Goal: Task Accomplishment & Management: Manage account settings

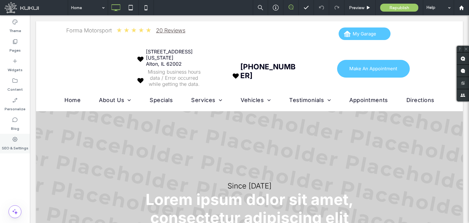
click at [8, 144] on label "SEO & Settings" at bounding box center [15, 146] width 27 height 9
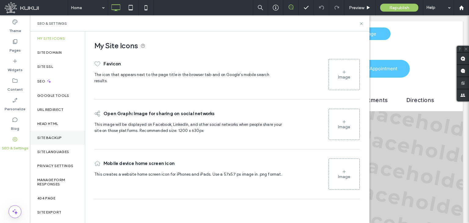
click at [37, 140] on div "Site Backup" at bounding box center [57, 138] width 55 height 14
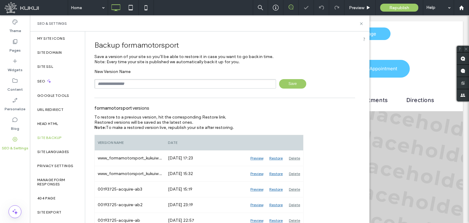
click at [151, 83] on input "text" at bounding box center [185, 83] width 182 height 9
type input "**********"
click at [286, 86] on span "Save" at bounding box center [292, 83] width 27 height 9
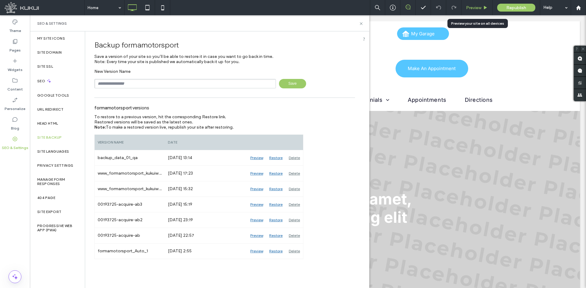
click at [468, 8] on span "Preview" at bounding box center [473, 7] width 15 height 5
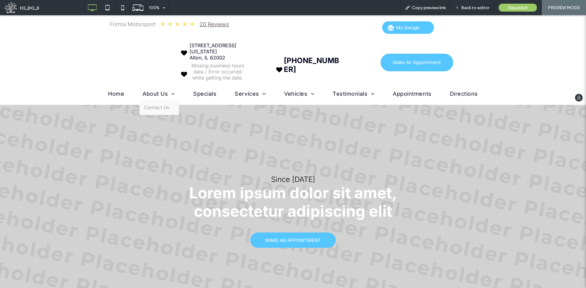
click at [162, 94] on span "About Us" at bounding box center [159, 94] width 32 height 6
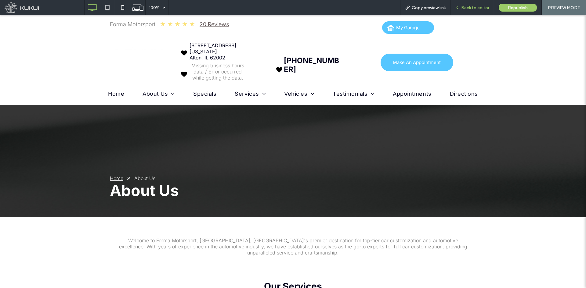
click at [468, 7] on span "Back to editor" at bounding box center [475, 7] width 28 height 5
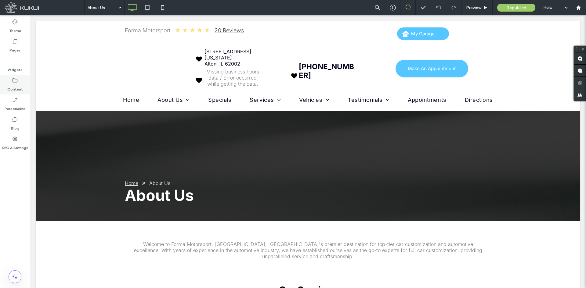
click at [20, 88] on label "Content" at bounding box center [15, 88] width 16 height 9
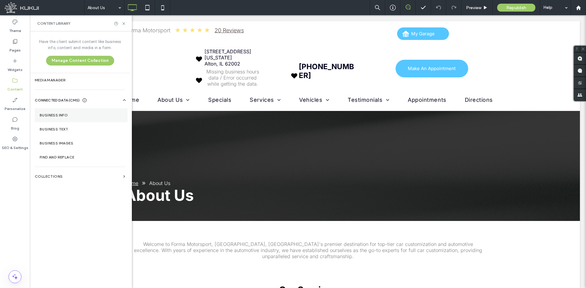
click at [47, 115] on label "Business Info" at bounding box center [81, 115] width 83 height 4
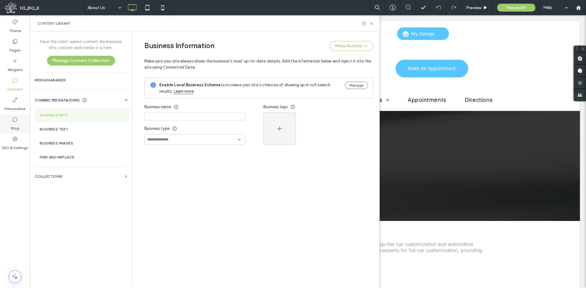
type input "**********"
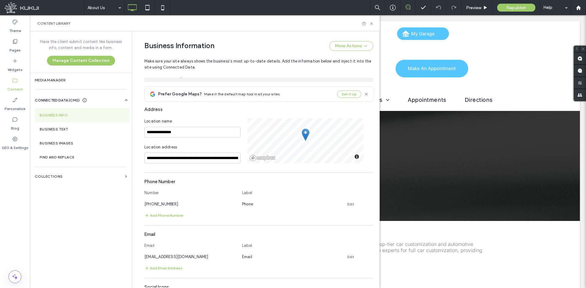
scroll to position [81, 0]
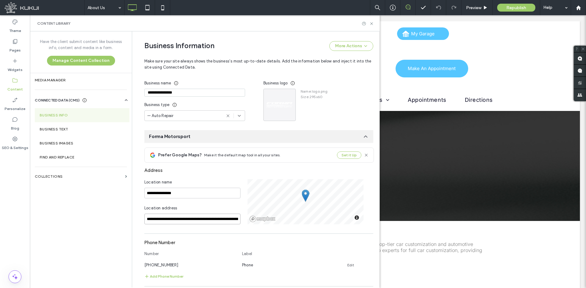
click at [229, 222] on input "**********" at bounding box center [192, 219] width 96 height 11
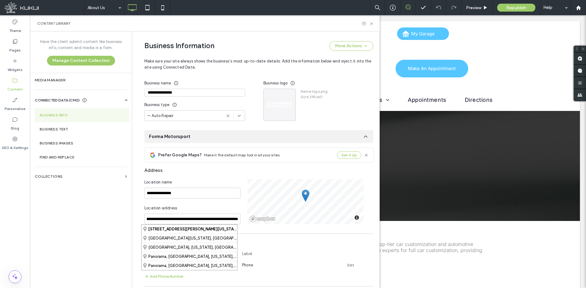
scroll to position [0, 0]
click at [227, 174] on div "Address" at bounding box center [258, 171] width 229 height 12
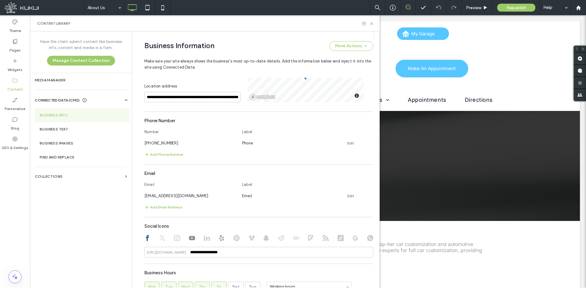
scroll to position [142, 0]
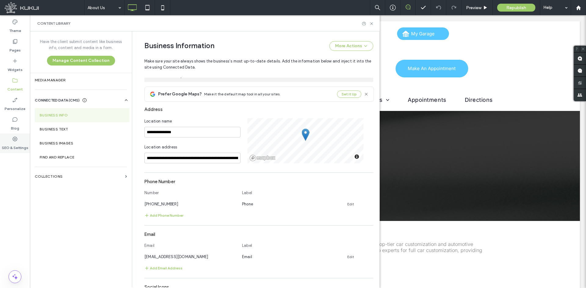
click at [15, 144] on label "SEO & Settings" at bounding box center [15, 146] width 27 height 9
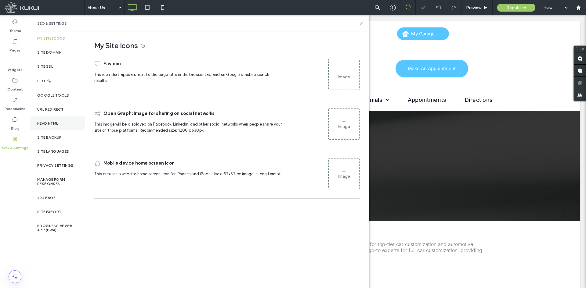
click at [43, 123] on label "Head HTML" at bounding box center [47, 123] width 21 height 4
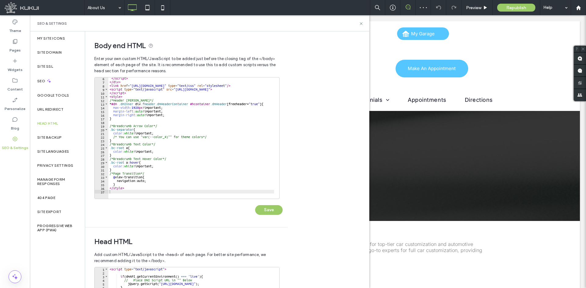
scroll to position [92, 0]
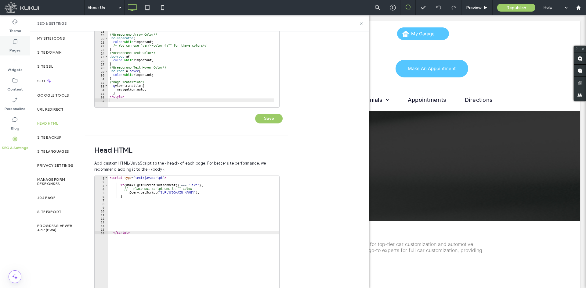
click at [22, 50] on div "Pages" at bounding box center [15, 46] width 30 height 20
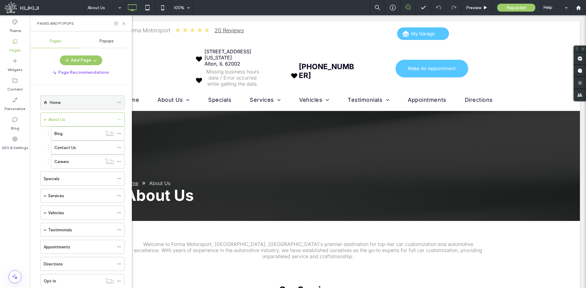
click at [120, 104] on icon at bounding box center [119, 102] width 4 height 4
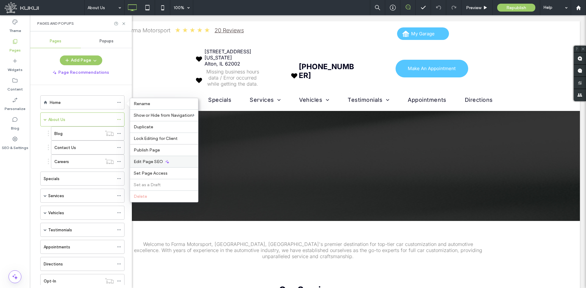
click at [158, 158] on div "Edit Page SEO" at bounding box center [164, 162] width 68 height 12
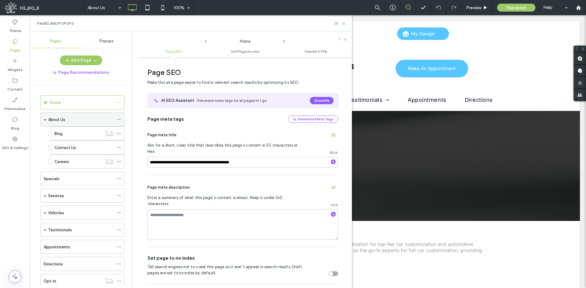
scroll to position [3, 0]
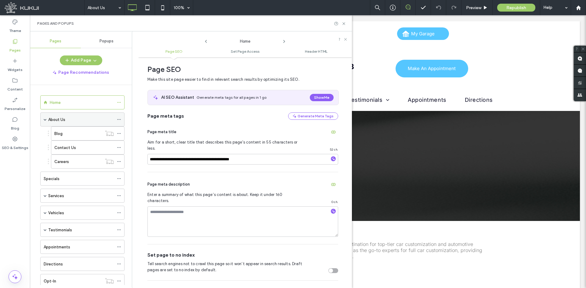
click at [122, 120] on div at bounding box center [120, 119] width 7 height 9
click at [119, 118] on icon at bounding box center [119, 119] width 4 height 4
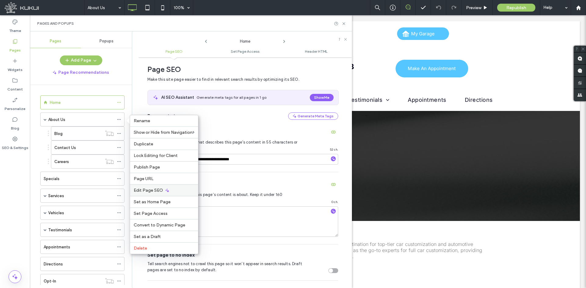
click at [152, 188] on span "Edit Page SEO" at bounding box center [148, 190] width 29 height 5
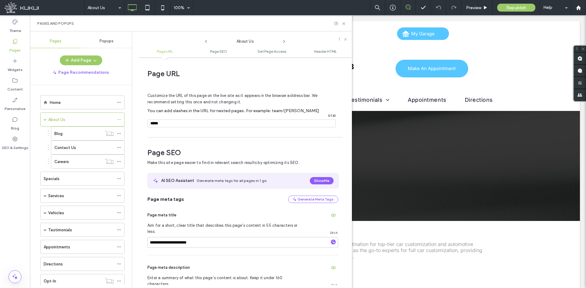
scroll to position [84, 0]
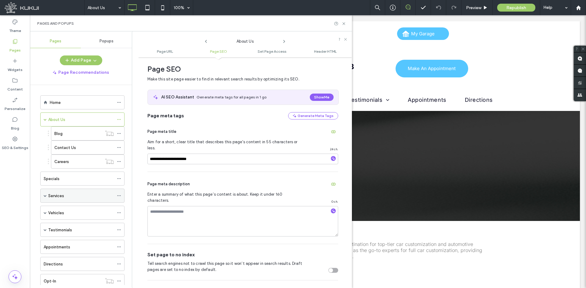
click at [119, 192] on span at bounding box center [119, 195] width 4 height 9
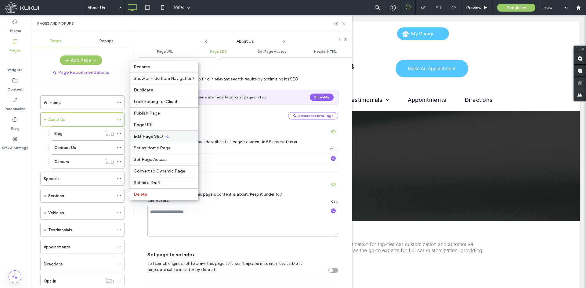
click at [153, 139] on div "Edit Page SEO" at bounding box center [164, 137] width 68 height 12
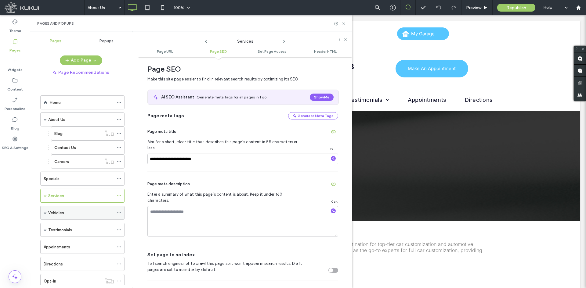
click at [116, 213] on div "Vehicles" at bounding box center [82, 213] width 84 height 14
click at [119, 212] on icon at bounding box center [119, 213] width 4 height 4
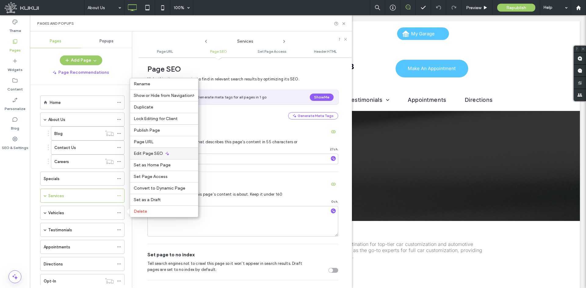
click at [160, 153] on span "Edit Page SEO" at bounding box center [148, 153] width 29 height 5
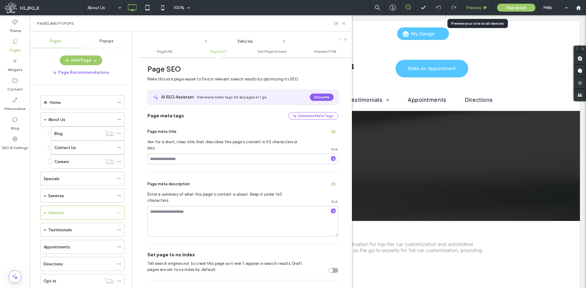
click at [468, 8] on span "Preview" at bounding box center [473, 7] width 15 height 5
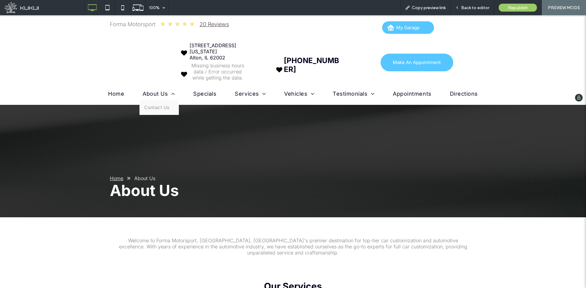
drag, startPoint x: 164, startPoint y: 111, endPoint x: 150, endPoint y: 95, distance: 21.9
click at [150, 95] on span "About Us" at bounding box center [159, 94] width 32 height 6
click at [150, 105] on span "Contact Us" at bounding box center [157, 108] width 26 height 6
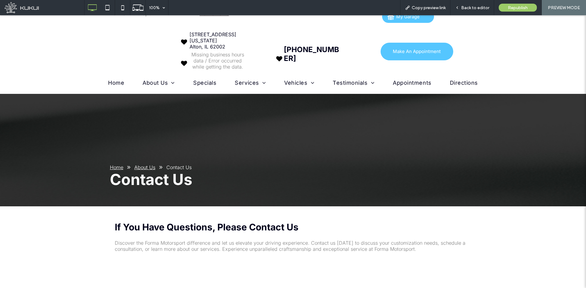
scroll to position [31, 0]
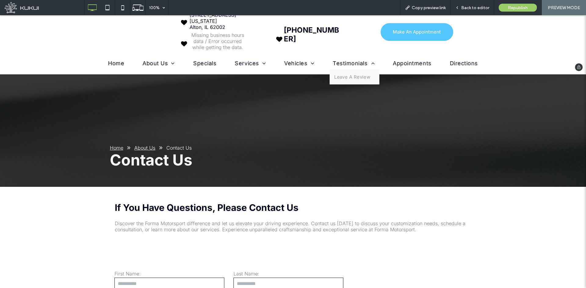
click at [337, 60] on span "Testimonials" at bounding box center [354, 63] width 42 height 6
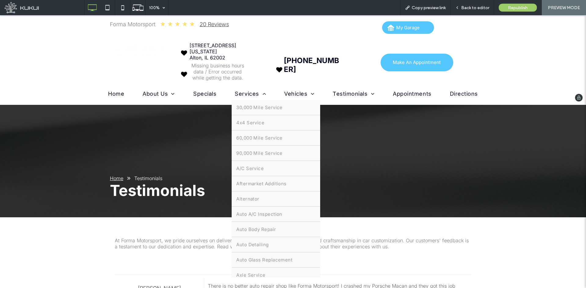
click at [242, 94] on span "Services" at bounding box center [250, 94] width 31 height 6
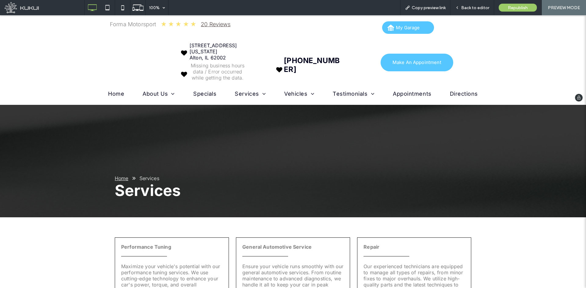
click at [402, 92] on span "Appointments" at bounding box center [412, 94] width 38 height 6
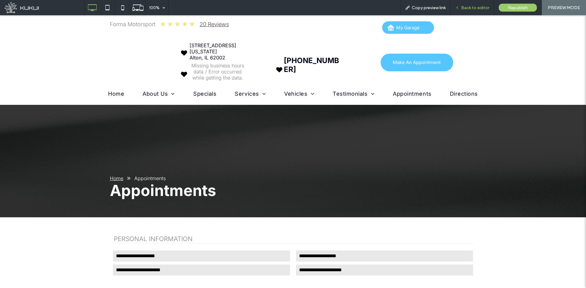
click at [468, 7] on span "Back to editor" at bounding box center [475, 7] width 28 height 5
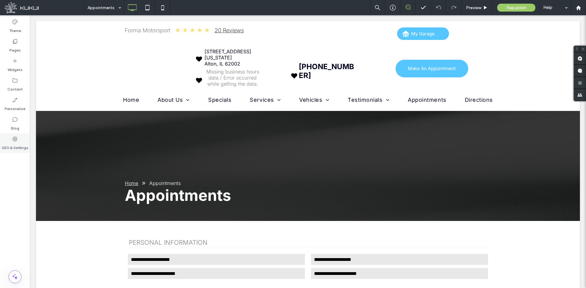
click at [20, 136] on div "SEO & Settings" at bounding box center [15, 144] width 30 height 20
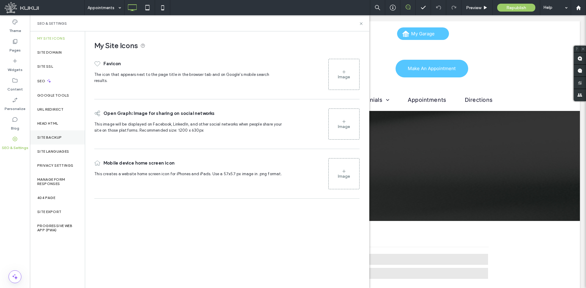
click at [52, 139] on label "Site Backup" at bounding box center [49, 137] width 24 height 4
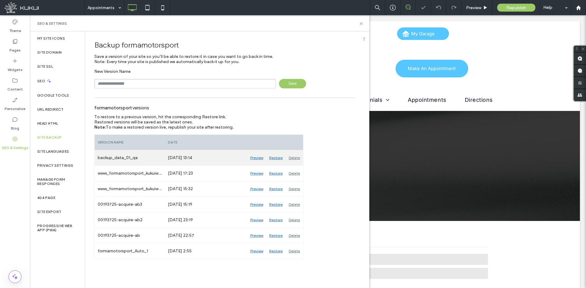
click at [277, 160] on div "Restore" at bounding box center [276, 157] width 20 height 15
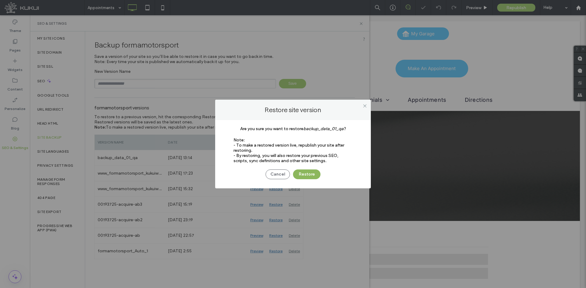
click at [309, 175] on button "Restore" at bounding box center [306, 175] width 27 height 10
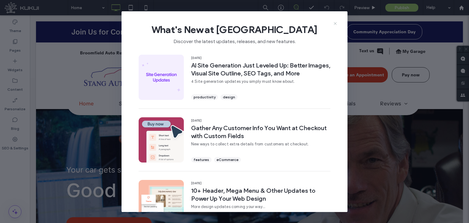
click at [334, 24] on use at bounding box center [335, 23] width 3 height 3
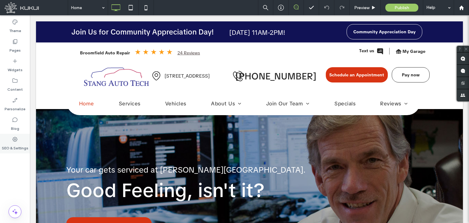
click at [15, 138] on icon at bounding box center [15, 139] width 6 height 6
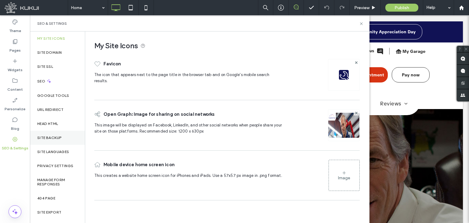
click at [60, 132] on div "Site Backup" at bounding box center [57, 138] width 55 height 14
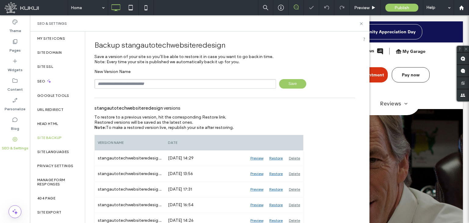
click at [148, 81] on input "text" at bounding box center [185, 83] width 182 height 9
type input "**********"
click at [287, 87] on span "Save" at bounding box center [292, 83] width 27 height 9
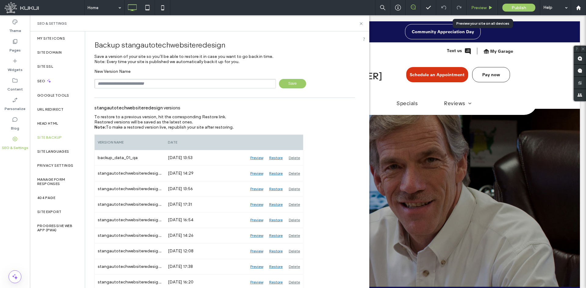
click at [468, 11] on div "Preview" at bounding box center [482, 7] width 31 height 15
click at [468, 7] on span "Preview" at bounding box center [478, 7] width 15 height 5
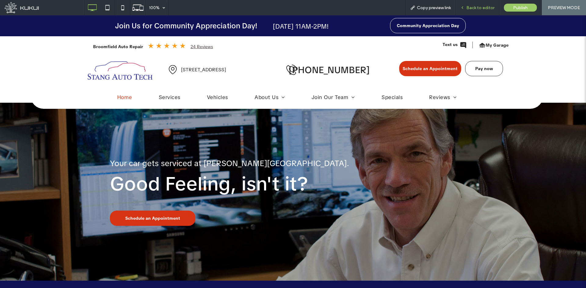
click at [468, 7] on span "Back to editor" at bounding box center [480, 7] width 28 height 5
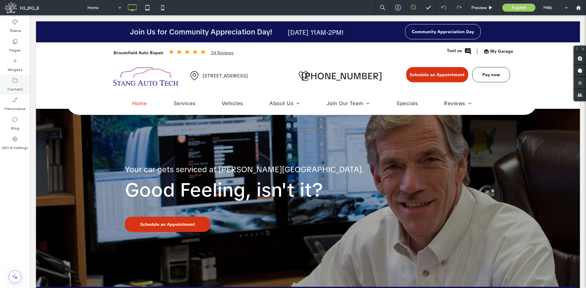
click at [16, 86] on label "Content" at bounding box center [15, 88] width 16 height 9
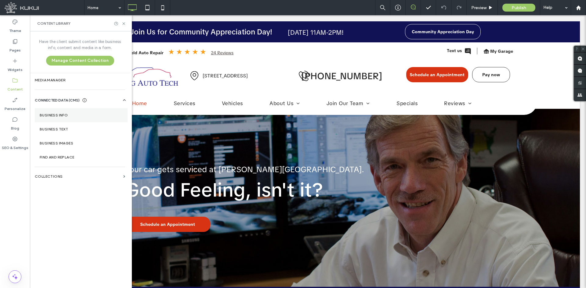
click at [52, 110] on section "Business Info" at bounding box center [81, 115] width 93 height 14
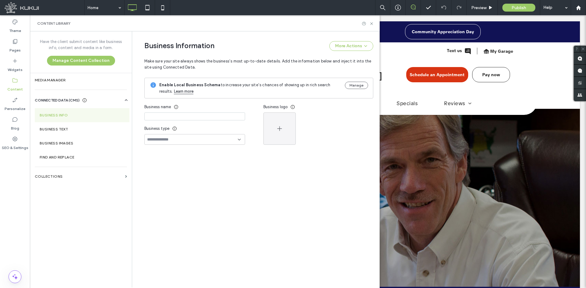
type input "**********"
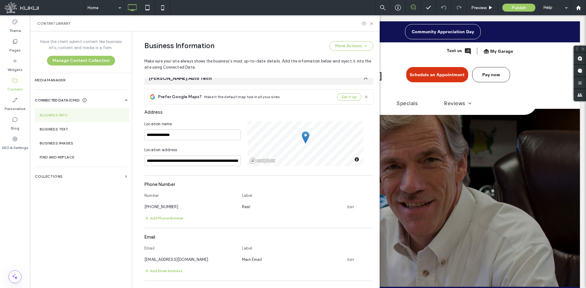
scroll to position [172, 0]
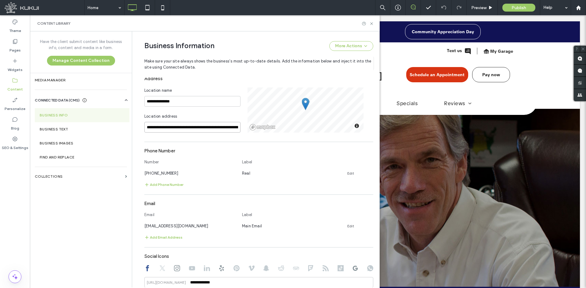
click at [224, 128] on input "**********" at bounding box center [192, 127] width 96 height 11
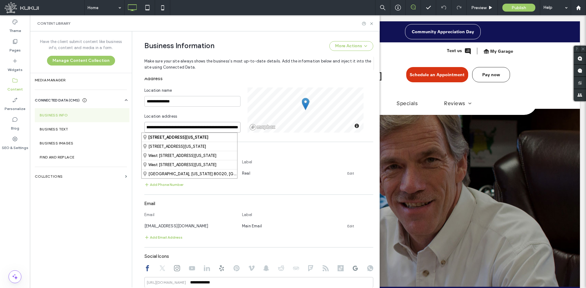
scroll to position [0, 29]
click at [301, 155] on div "Phone Number" at bounding box center [258, 151] width 229 height 12
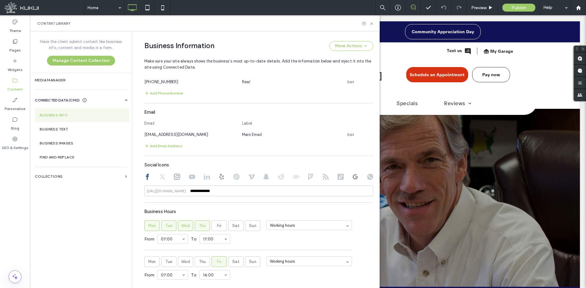
scroll to position [294, 0]
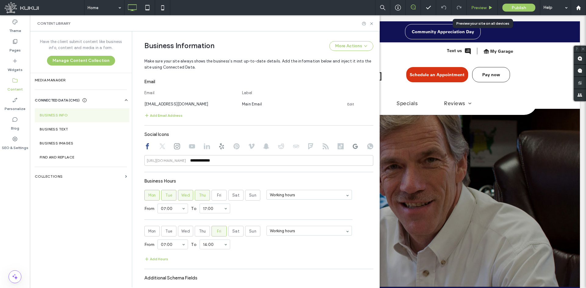
click at [468, 8] on span "Preview" at bounding box center [478, 7] width 15 height 5
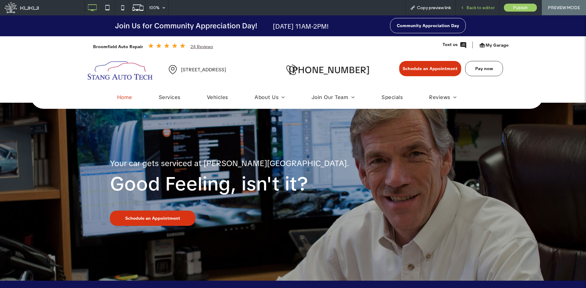
click at [468, 5] on span "Back to editor" at bounding box center [480, 7] width 28 height 5
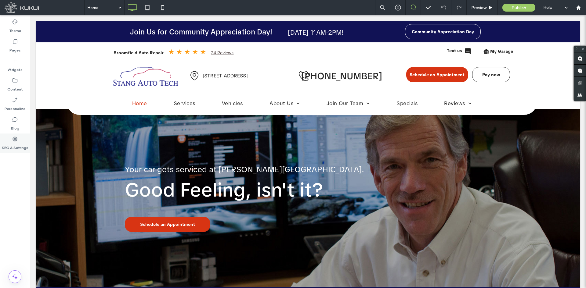
click at [16, 147] on label "SEO & Settings" at bounding box center [15, 146] width 27 height 9
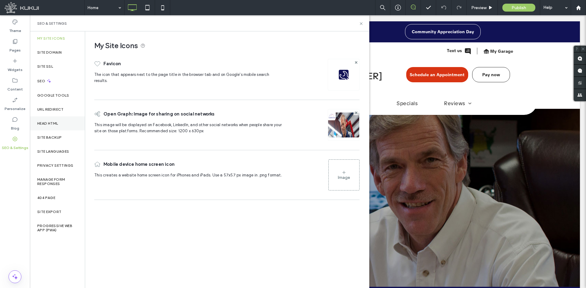
click at [43, 126] on div "Head HTML" at bounding box center [57, 124] width 55 height 14
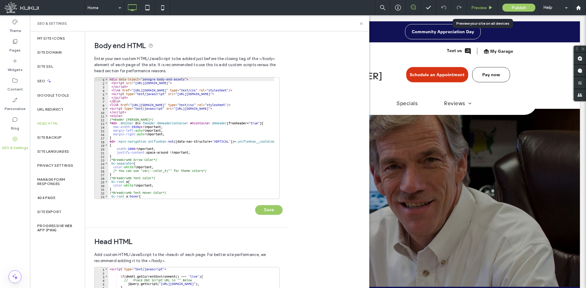
click at [468, 10] on div "Preview" at bounding box center [482, 7] width 31 height 15
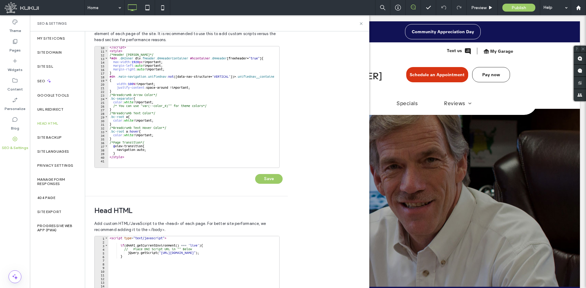
scroll to position [122, 0]
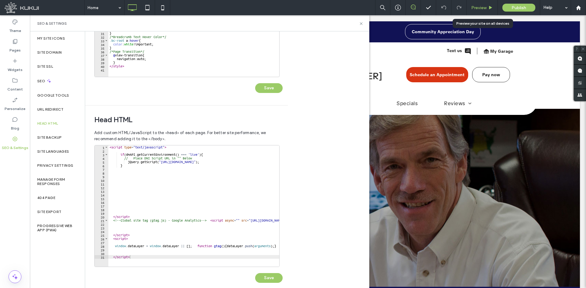
click at [468, 7] on span "Preview" at bounding box center [478, 7] width 15 height 5
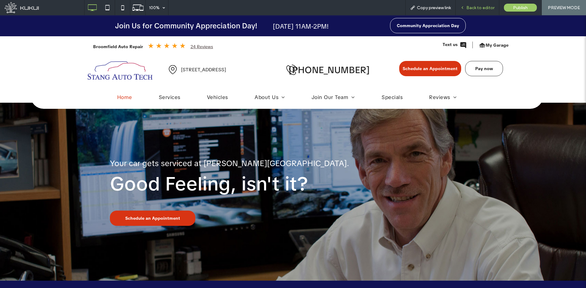
click at [468, 11] on div "Back to editor" at bounding box center [478, 7] width 44 height 15
click at [468, 7] on span "Back to editor" at bounding box center [480, 7] width 28 height 5
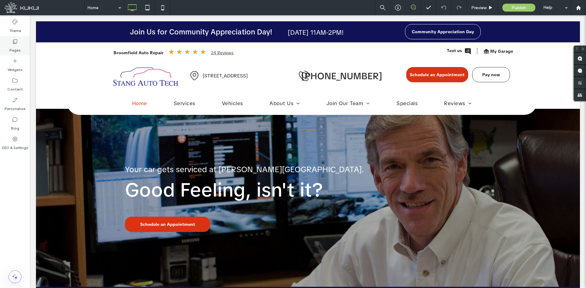
click at [15, 50] on label "Pages" at bounding box center [14, 49] width 11 height 9
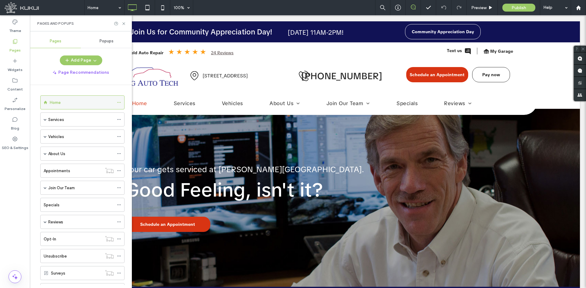
click at [120, 101] on icon at bounding box center [119, 102] width 4 height 4
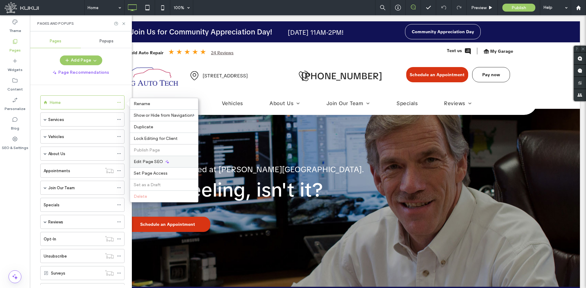
click at [147, 161] on span "Edit Page SEO" at bounding box center [148, 161] width 29 height 5
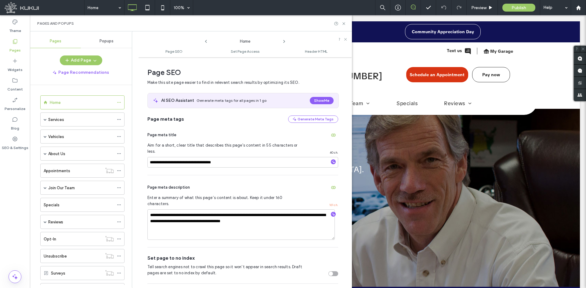
scroll to position [3, 0]
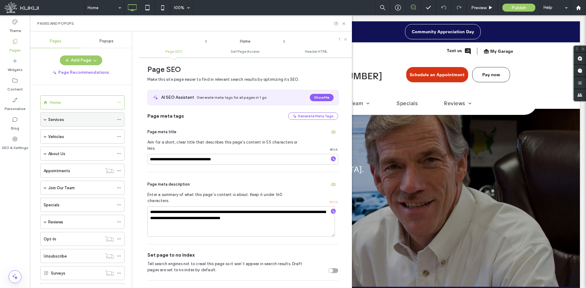
click at [118, 120] on use at bounding box center [118, 119] width 3 height 1
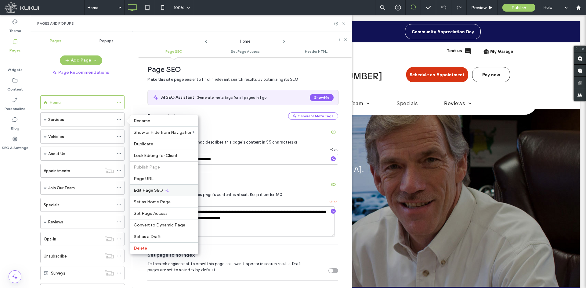
click at [161, 190] on span "Edit Page SEO" at bounding box center [148, 190] width 29 height 5
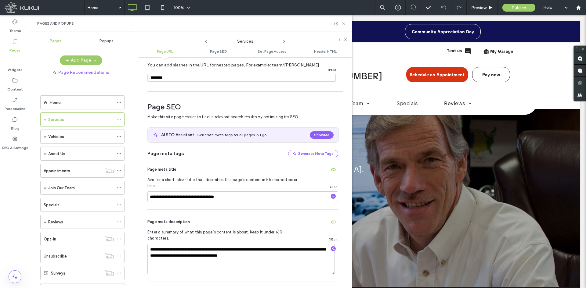
scroll to position [84, 0]
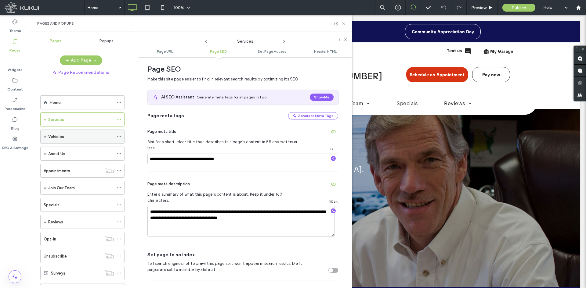
click at [117, 134] on div "Vehicles" at bounding box center [82, 137] width 84 height 14
click at [119, 138] on icon at bounding box center [119, 137] width 4 height 4
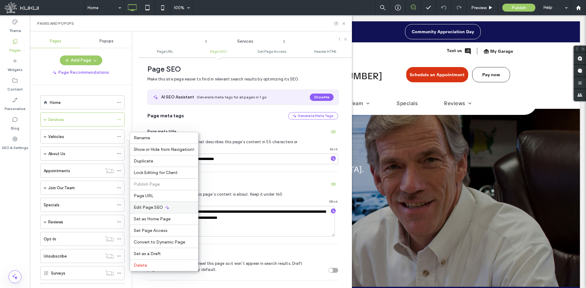
click at [151, 204] on div "Edit Page SEO" at bounding box center [164, 208] width 68 height 12
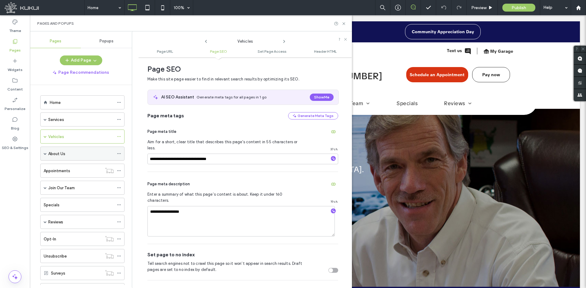
click at [120, 154] on icon at bounding box center [119, 154] width 4 height 4
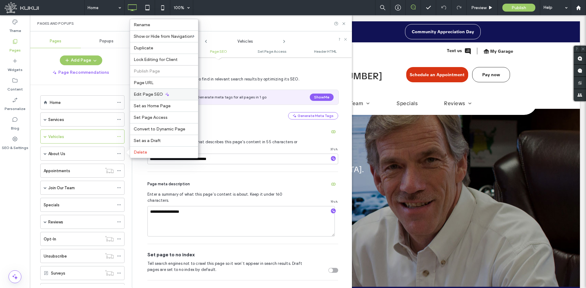
click at [148, 92] on span "Edit Page SEO" at bounding box center [148, 94] width 29 height 5
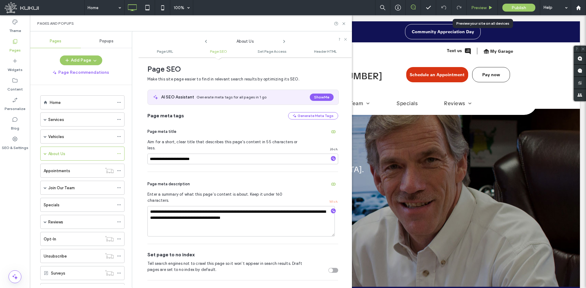
click at [468, 8] on span "Preview" at bounding box center [478, 7] width 15 height 5
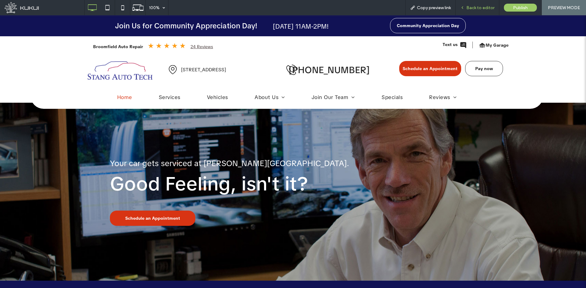
click at [468, 9] on span "Back to editor" at bounding box center [480, 7] width 28 height 5
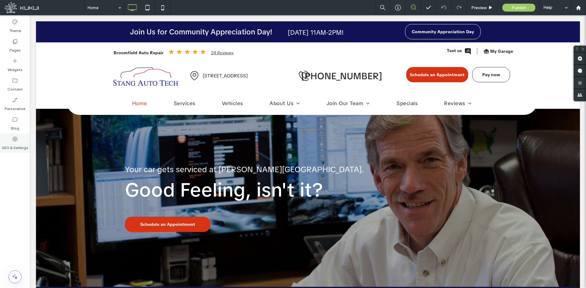
click at [16, 139] on icon at bounding box center [15, 139] width 6 height 6
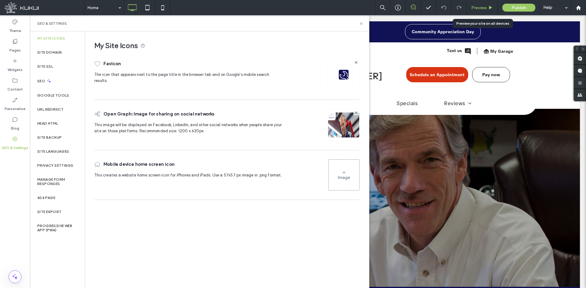
click at [468, 5] on span "Preview" at bounding box center [478, 7] width 15 height 5
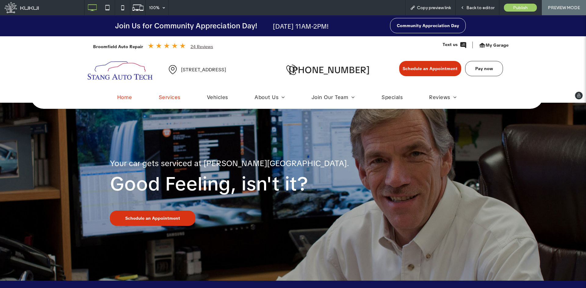
click at [166, 98] on span "Services" at bounding box center [170, 97] width 22 height 7
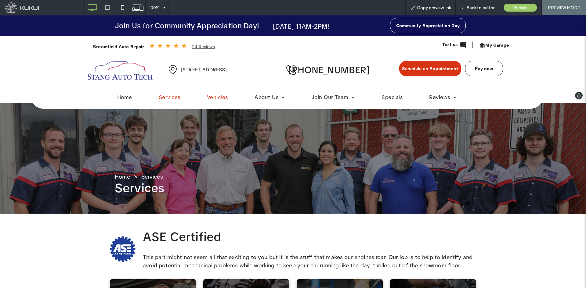
click at [217, 97] on span "Vehicles" at bounding box center [217, 97] width 21 height 7
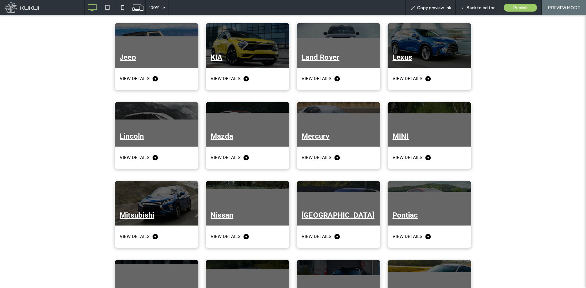
scroll to position [580, 0]
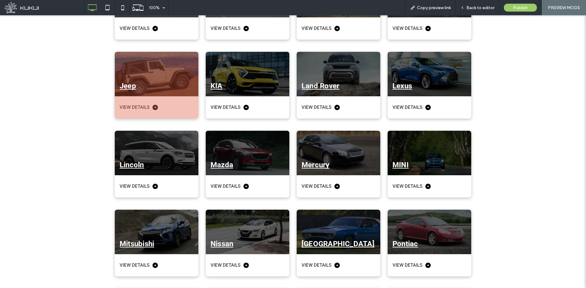
click at [181, 85] on div at bounding box center [157, 74] width 84 height 45
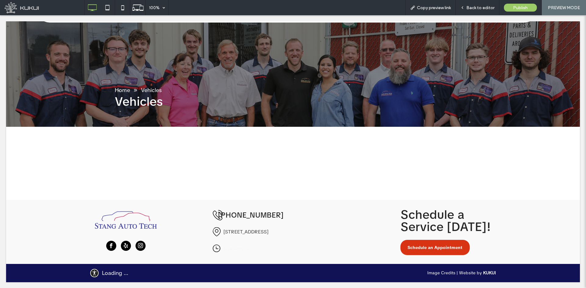
scroll to position [81, 0]
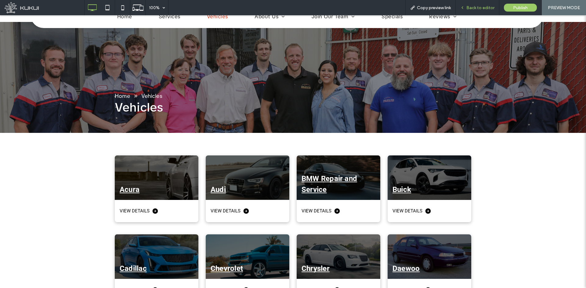
click at [468, 10] on span "Back to editor" at bounding box center [480, 7] width 28 height 5
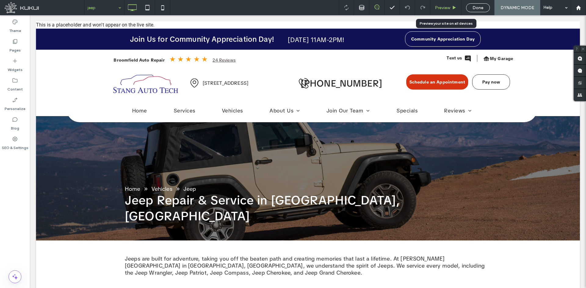
click at [440, 8] on span "Preview" at bounding box center [442, 7] width 15 height 5
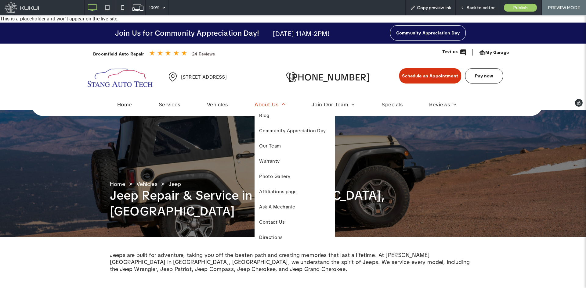
click at [264, 102] on span "About Us" at bounding box center [270, 104] width 31 height 7
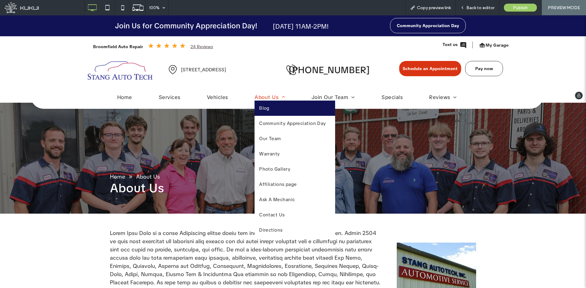
click at [269, 106] on link "Blog" at bounding box center [295, 108] width 81 height 15
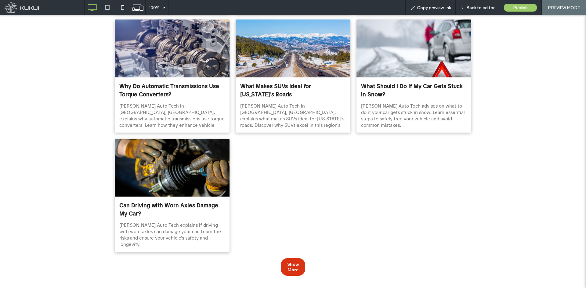
scroll to position [519, 0]
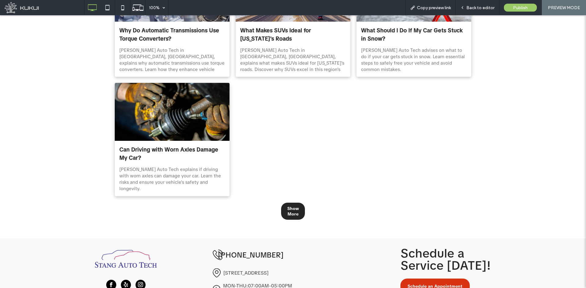
click at [288, 212] on span "Show More" at bounding box center [292, 211] width 23 height 17
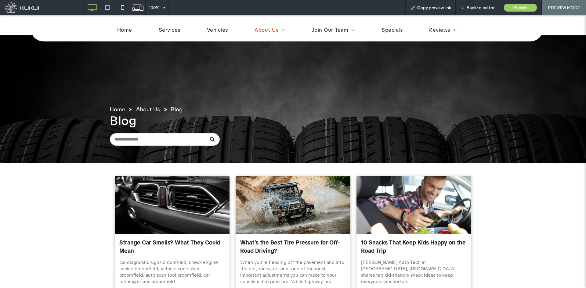
scroll to position [0, 0]
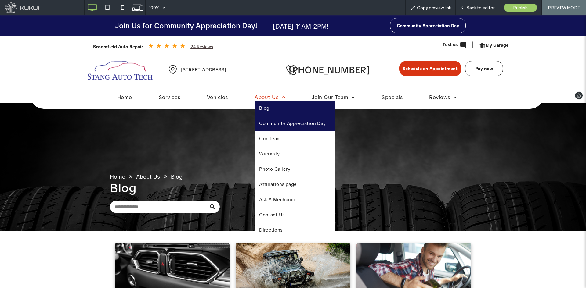
click at [266, 123] on span "Community Appreciation Day" at bounding box center [292, 124] width 67 height 6
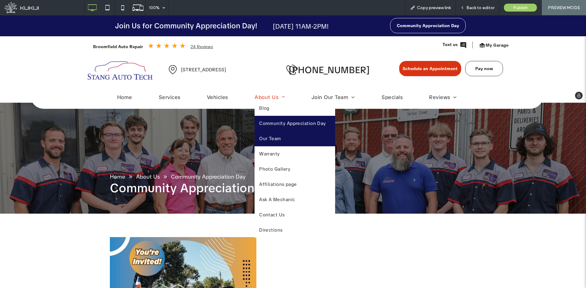
click at [277, 143] on link "Our Team" at bounding box center [295, 138] width 81 height 15
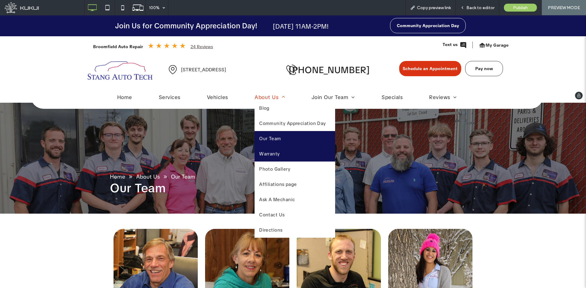
click at [270, 154] on span "Warranty" at bounding box center [269, 154] width 21 height 6
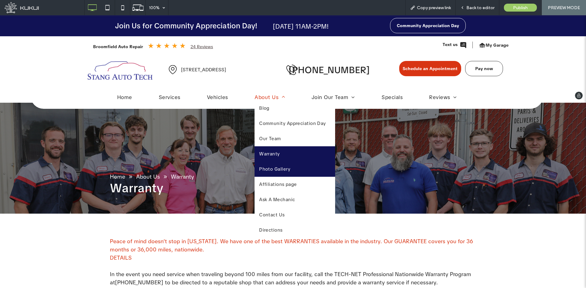
click at [271, 168] on span "Photo Gallery" at bounding box center [274, 169] width 31 height 6
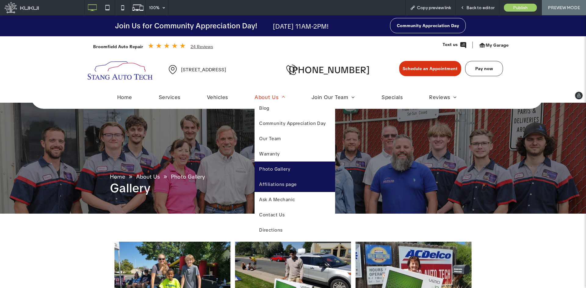
click at [270, 187] on span "Affiliations page" at bounding box center [278, 185] width 38 height 6
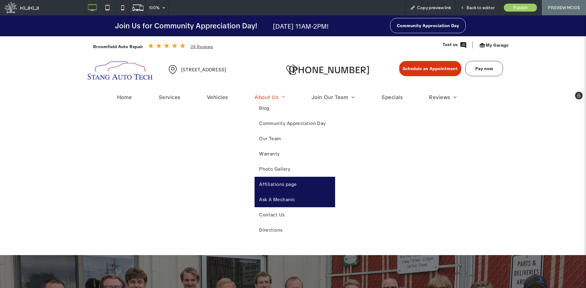
click at [278, 201] on span "Ask A Mechanic" at bounding box center [277, 200] width 36 height 6
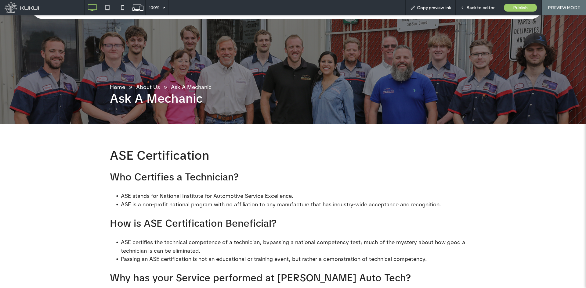
scroll to position [92, 0]
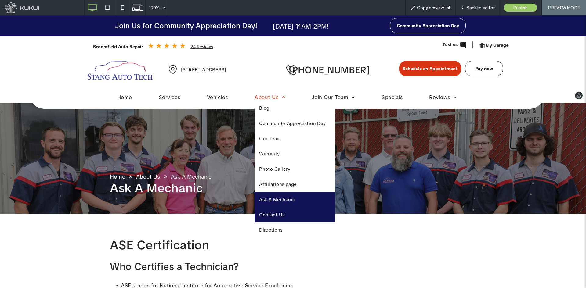
click at [280, 215] on span "Contact Us" at bounding box center [272, 215] width 26 height 6
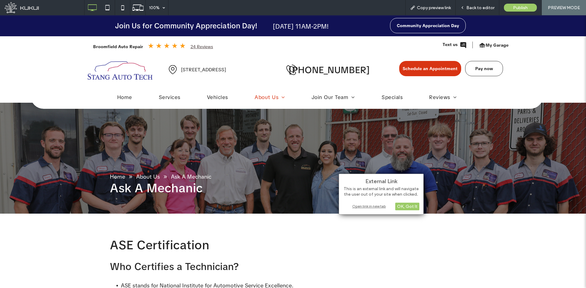
click at [370, 207] on div "Open link in new tab" at bounding box center [381, 206] width 76 height 6
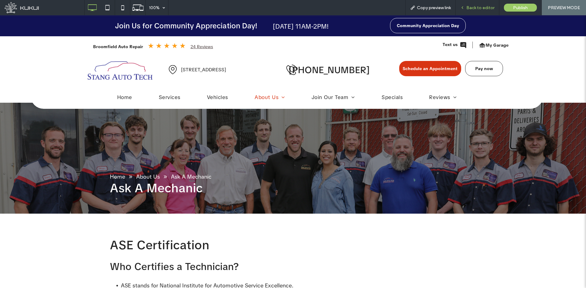
click at [468, 8] on span "Back to editor" at bounding box center [480, 7] width 28 height 5
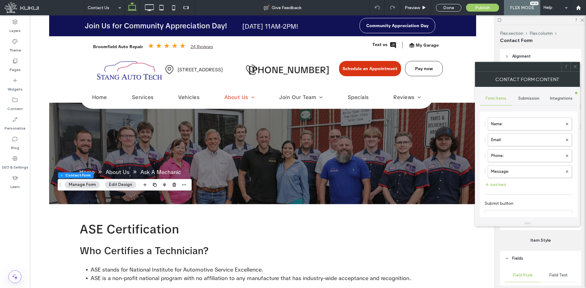
type input "**********"
type input "*"
type input "***"
type input "*"
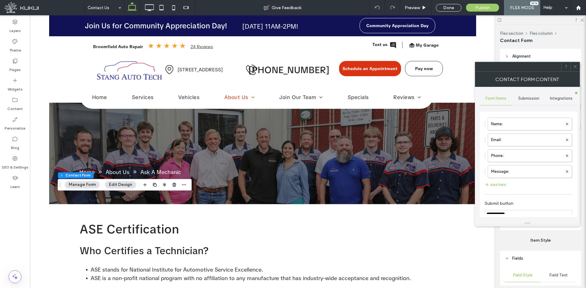
type input "***"
click at [531, 98] on span "Submission" at bounding box center [528, 98] width 21 height 5
click at [527, 121] on label "New submission notification" at bounding box center [528, 127] width 81 height 12
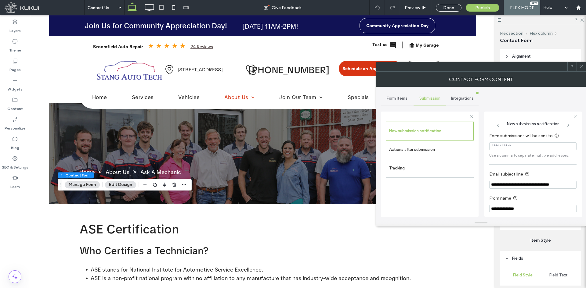
click at [526, 149] on input "Form submissions will be sent to" at bounding box center [532, 147] width 87 height 8
type input "**********"
click at [425, 145] on label "Actions after submission" at bounding box center [429, 150] width 81 height 12
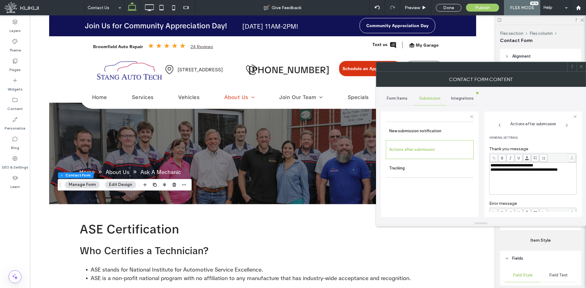
scroll to position [31, 0]
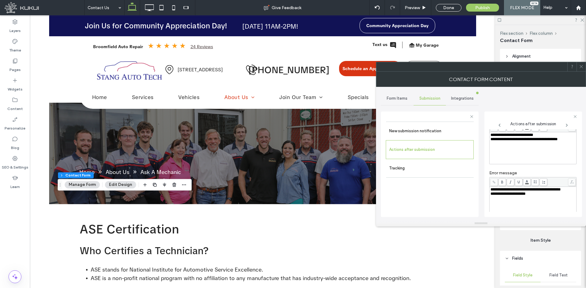
click at [580, 68] on icon at bounding box center [581, 66] width 5 height 5
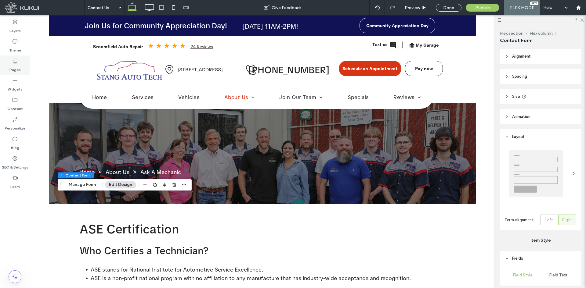
click at [17, 66] on label "Pages" at bounding box center [14, 68] width 11 height 9
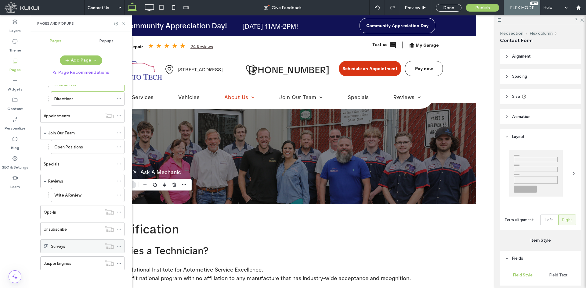
scroll to position [196, 0]
click at [63, 231] on label "Unsubscribe" at bounding box center [55, 229] width 23 height 11
click at [0, 0] on div at bounding box center [0, 0] width 0 height 0
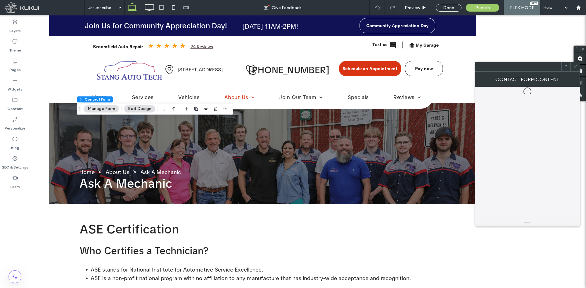
type input "*"
type input "***"
type input "*"
type input "***"
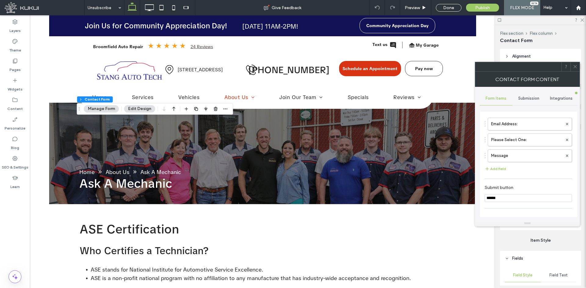
click at [538, 99] on span "Submission" at bounding box center [528, 98] width 21 height 5
click at [523, 125] on label "New submission notification" at bounding box center [528, 127] width 81 height 12
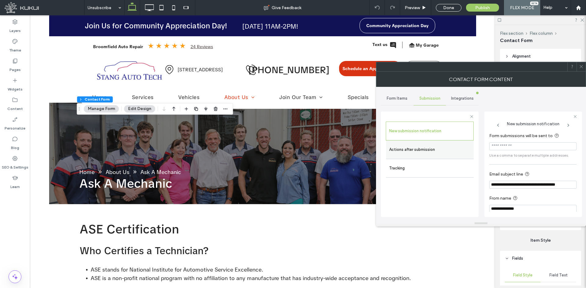
click at [441, 156] on div "Actions after submission" at bounding box center [430, 150] width 88 height 18
click at [432, 152] on label "Actions after submission" at bounding box center [429, 150] width 81 height 12
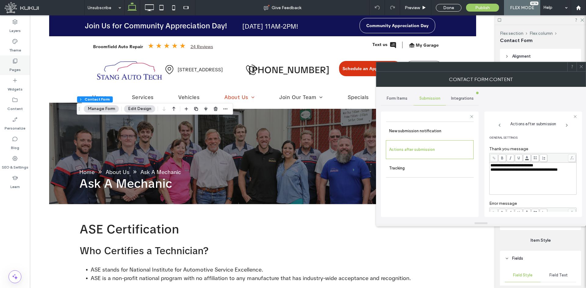
click at [15, 60] on icon at bounding box center [15, 61] width 6 height 6
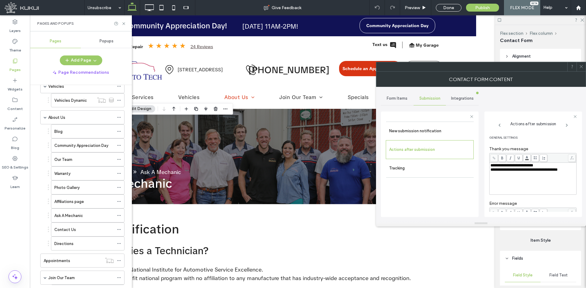
scroll to position [61, 0]
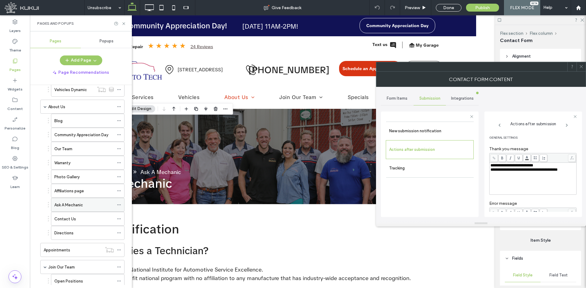
click at [85, 205] on div "Ask A Mechanic" at bounding box center [84, 205] width 60 height 6
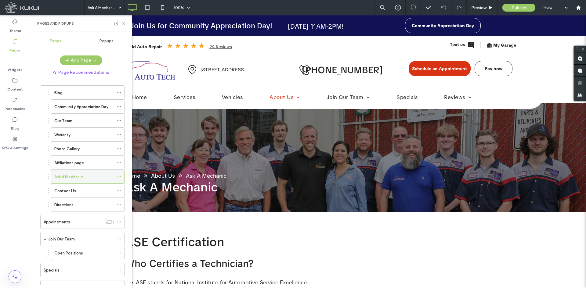
scroll to position [122, 0]
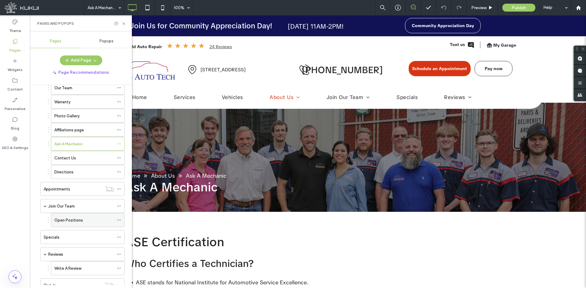
click at [81, 221] on label "Open Positions" at bounding box center [68, 220] width 29 height 11
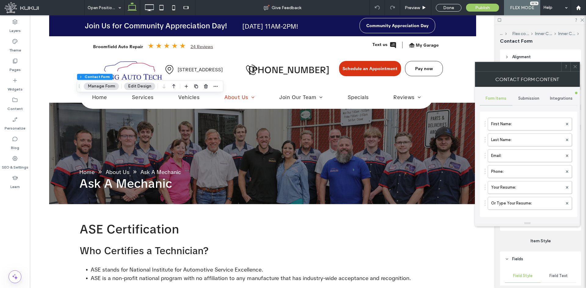
type input "******"
type input "**********"
type input "*"
type input "***"
type input "*"
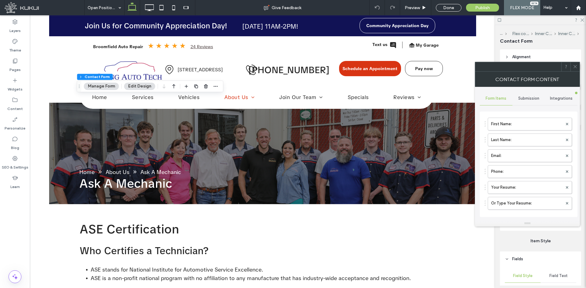
type input "***"
click at [522, 98] on span "Submission" at bounding box center [528, 98] width 21 height 5
click at [520, 123] on label "New submission notification" at bounding box center [528, 127] width 81 height 12
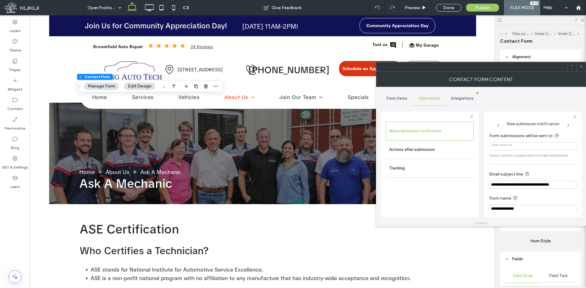
scroll to position [5, 0]
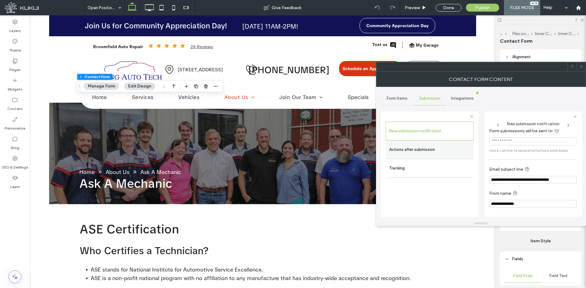
click at [437, 150] on label "Actions after submission" at bounding box center [429, 150] width 81 height 12
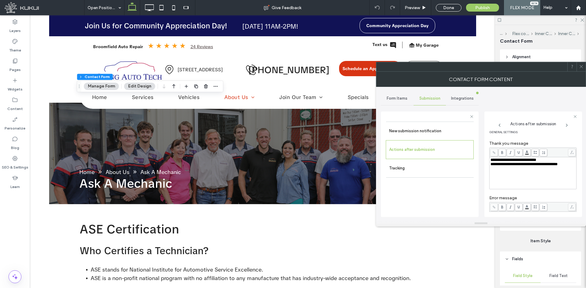
click at [580, 66] on icon at bounding box center [581, 66] width 5 height 5
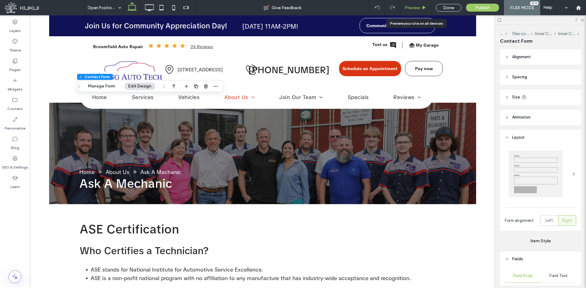
click at [407, 12] on div "Preview" at bounding box center [415, 7] width 31 height 15
click at [406, 4] on div "Preview" at bounding box center [415, 7] width 31 height 15
click at [402, 5] on div "Preview" at bounding box center [415, 7] width 31 height 5
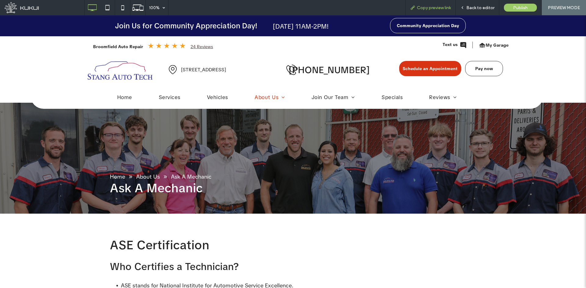
click at [425, 11] on div "Copy preview link" at bounding box center [430, 7] width 50 height 15
click at [417, 6] on span "Copy preview link" at bounding box center [434, 7] width 34 height 5
click at [477, 9] on span "Back to editor" at bounding box center [480, 7] width 28 height 5
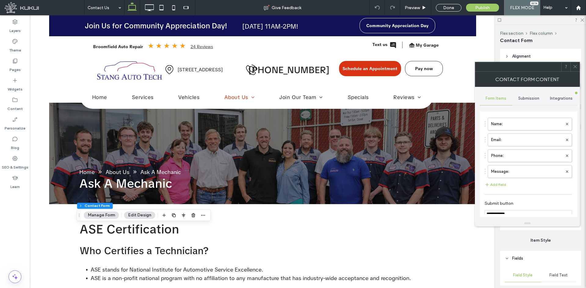
type input "*"
type input "***"
type input "*"
type input "***"
click at [532, 94] on div "Submission" at bounding box center [528, 98] width 33 height 13
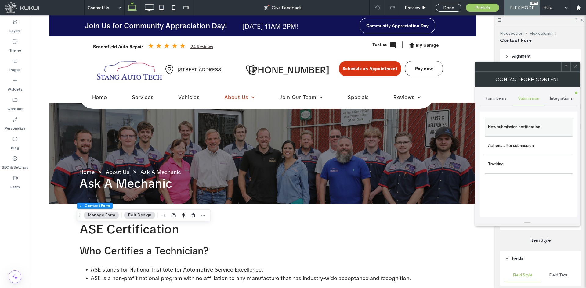
click at [524, 126] on label "New submission notification" at bounding box center [528, 127] width 81 height 12
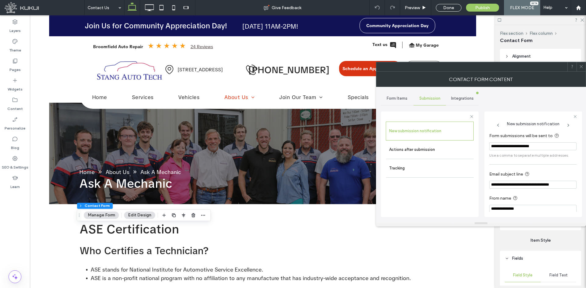
click at [543, 146] on input "**********" at bounding box center [532, 147] width 87 height 8
type input "*"
click at [12, 106] on label "Content" at bounding box center [15, 107] width 16 height 9
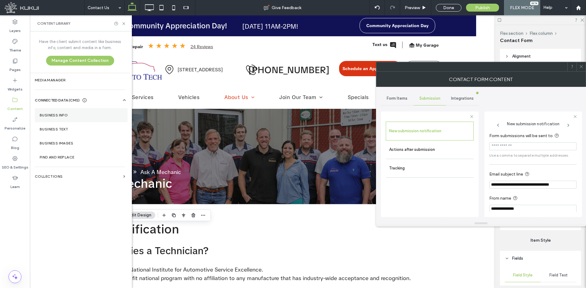
click at [64, 117] on label "Business Info" at bounding box center [81, 115] width 83 height 4
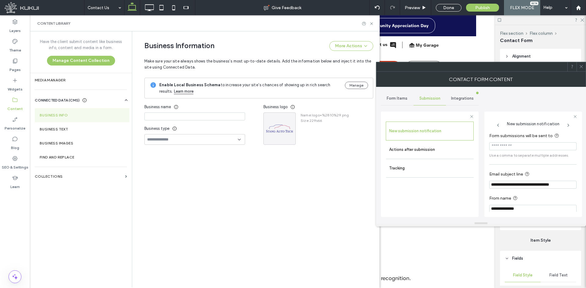
type input "**********"
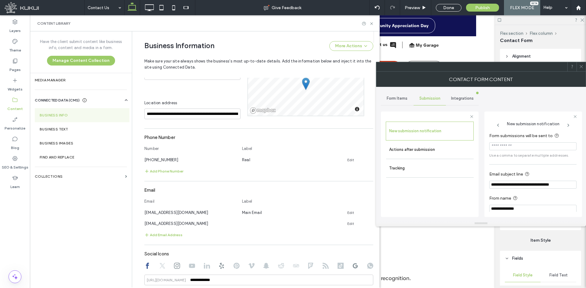
scroll to position [210, 0]
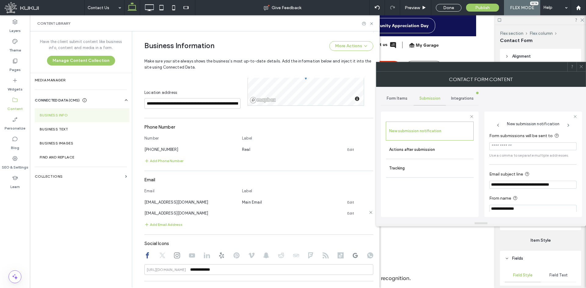
click at [368, 213] on icon at bounding box center [370, 212] width 5 height 5
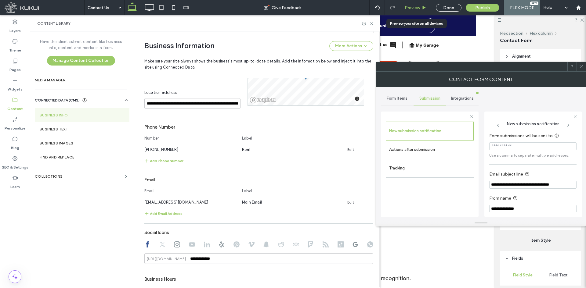
click at [409, 5] on div "Preview" at bounding box center [415, 7] width 31 height 15
click at [407, 9] on span "Preview" at bounding box center [412, 7] width 15 height 5
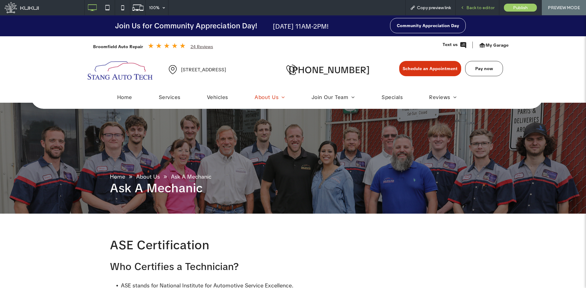
click at [476, 9] on span "Back to editor" at bounding box center [480, 7] width 28 height 5
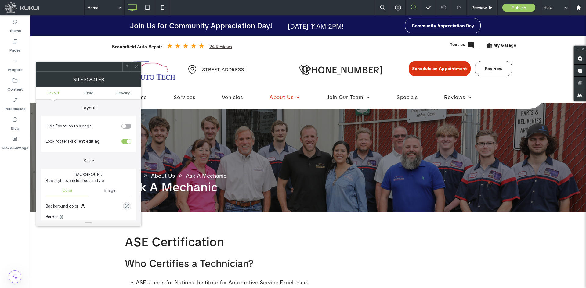
click at [136, 67] on use at bounding box center [136, 66] width 3 height 3
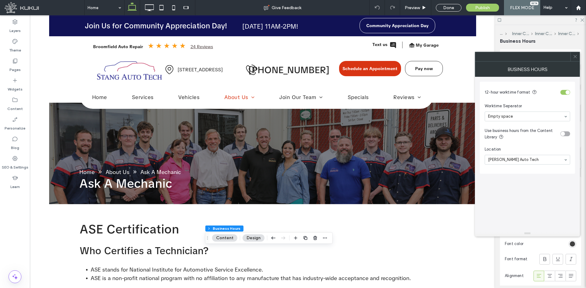
click at [575, 61] on span at bounding box center [575, 56] width 5 height 9
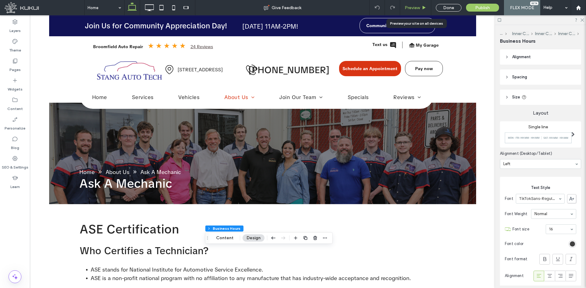
click at [423, 13] on div "Preview" at bounding box center [415, 7] width 31 height 15
click at [410, 12] on div "Preview" at bounding box center [415, 7] width 31 height 15
click at [411, 6] on span "Preview" at bounding box center [412, 7] width 15 height 5
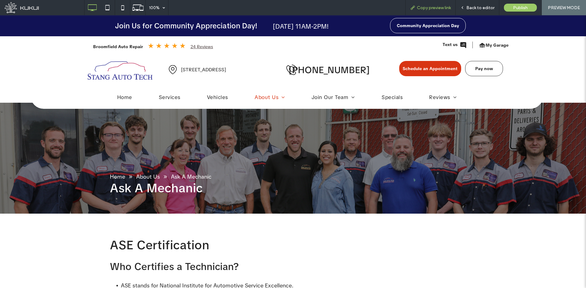
click at [427, 7] on span "Copy preview link" at bounding box center [434, 7] width 34 height 5
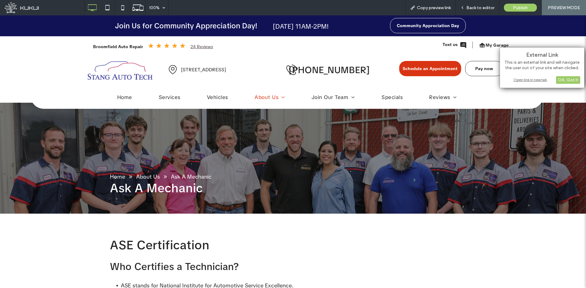
click at [526, 81] on div "Open link in new tab" at bounding box center [542, 80] width 76 height 6
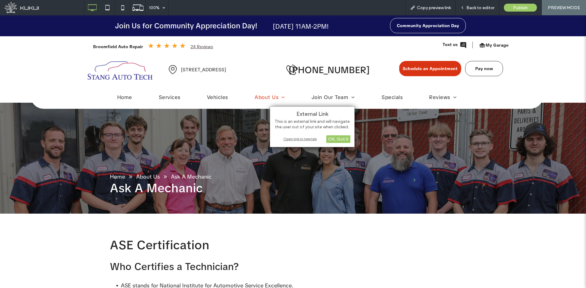
click at [288, 138] on div "Open link in new tab" at bounding box center [312, 139] width 76 height 6
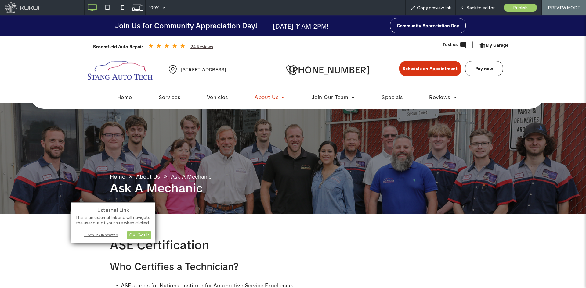
click at [111, 235] on div "Open link in new tab" at bounding box center [113, 235] width 76 height 6
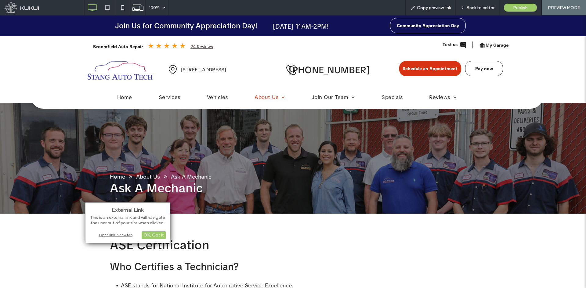
click at [130, 236] on div "Open link in new tab" at bounding box center [127, 235] width 76 height 6
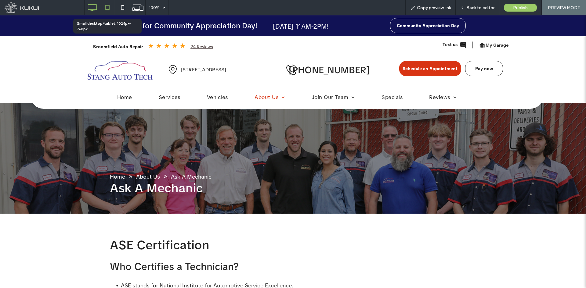
click at [107, 9] on icon at bounding box center [107, 8] width 12 height 12
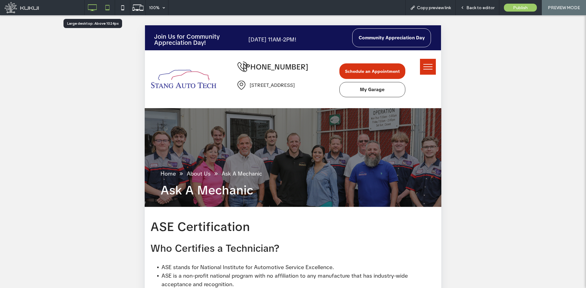
click at [90, 5] on icon at bounding box center [92, 8] width 12 height 12
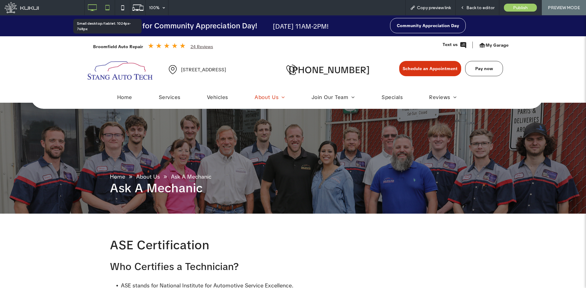
click at [105, 5] on icon at bounding box center [107, 8] width 12 height 12
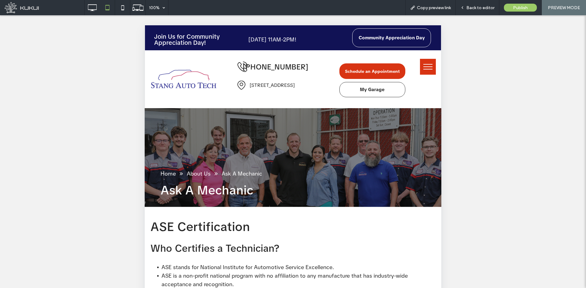
scroll to position [61, 0]
click at [98, 9] on icon at bounding box center [92, 8] width 12 height 12
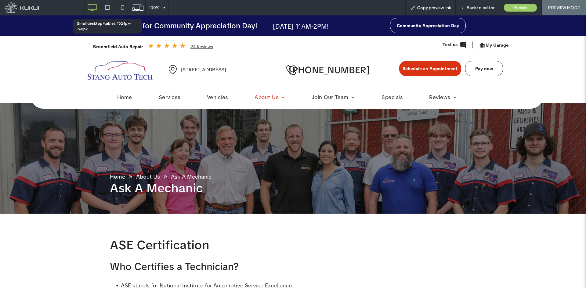
click at [108, 5] on icon at bounding box center [107, 8] width 12 height 12
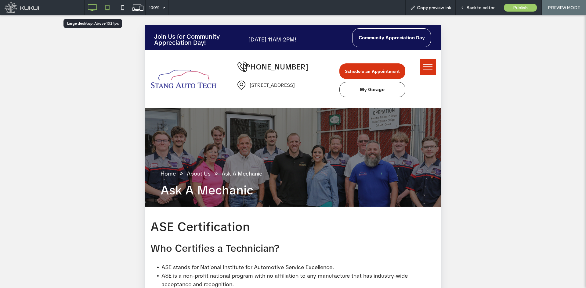
click at [93, 8] on icon at bounding box center [92, 8] width 12 height 12
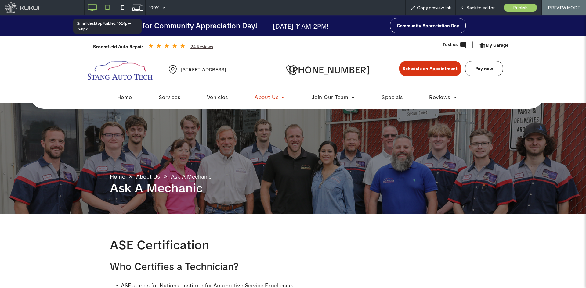
click at [109, 4] on icon at bounding box center [107, 8] width 12 height 12
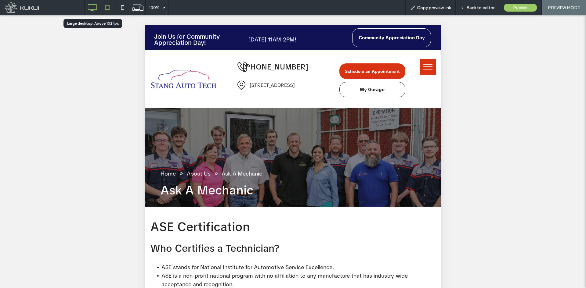
click at [89, 11] on icon at bounding box center [92, 8] width 12 height 12
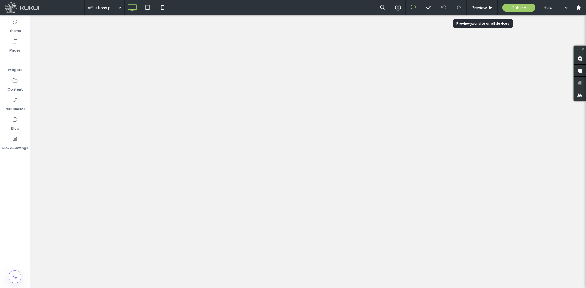
click at [472, 9] on span "Preview" at bounding box center [478, 7] width 15 height 5
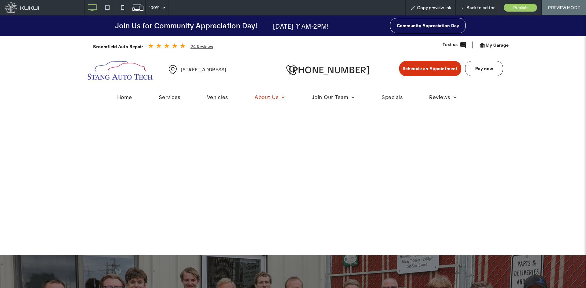
drag, startPoint x: 118, startPoint y: 146, endPoint x: 406, endPoint y: 236, distance: 300.9
click at [409, 244] on div "Click To Paste Row + Add Section" at bounding box center [293, 179] width 586 height 153
click at [106, 6] on icon at bounding box center [107, 8] width 12 height 12
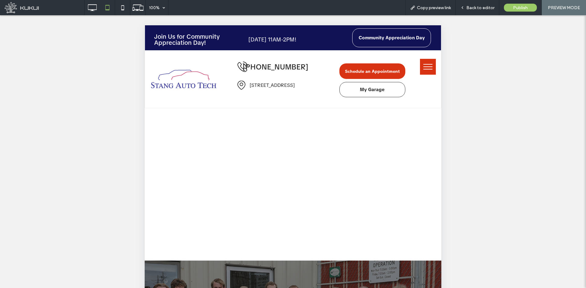
scroll to position [55, 0]
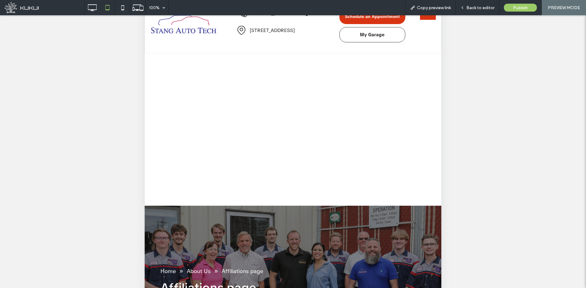
drag, startPoint x: 583, startPoint y: 82, endPoint x: 191, endPoint y: 51, distance: 393.1
click at [96, 7] on icon at bounding box center [92, 8] width 12 height 12
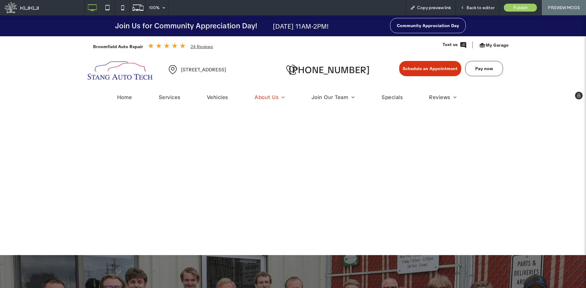
scroll to position [0, 0]
click at [106, 6] on icon at bounding box center [107, 8] width 12 height 12
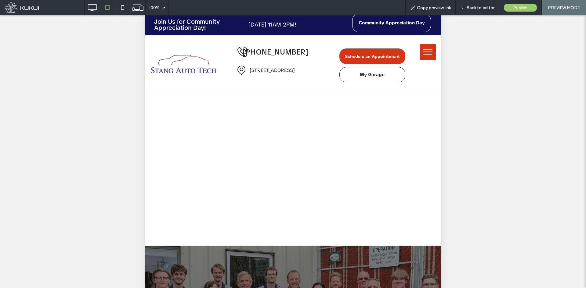
click at [423, 49] on span "menu" at bounding box center [427, 49] width 9 height 1
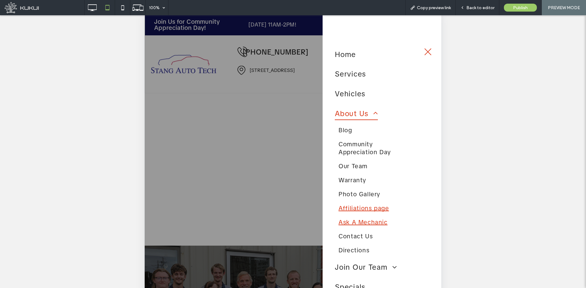
click at [360, 223] on span "Ask A Mechanic" at bounding box center [362, 223] width 49 height 8
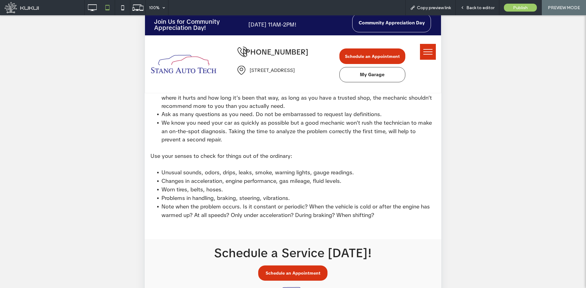
click at [420, 56] on button "menu" at bounding box center [428, 52] width 16 height 16
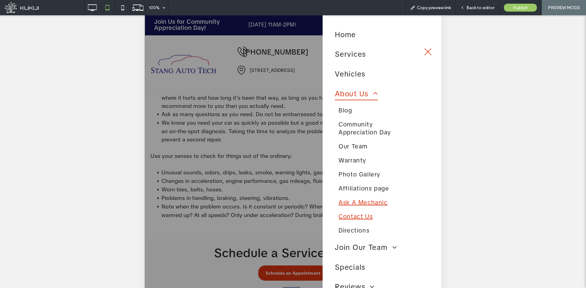
scroll to position [31, 0]
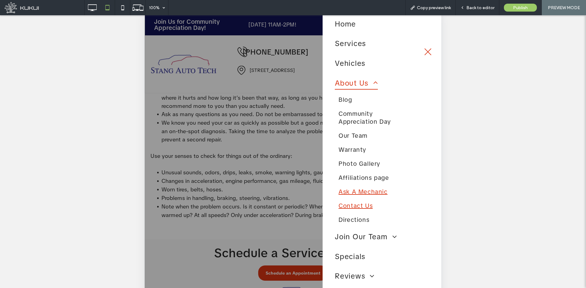
click at [365, 208] on span "Contact Us" at bounding box center [355, 206] width 34 height 8
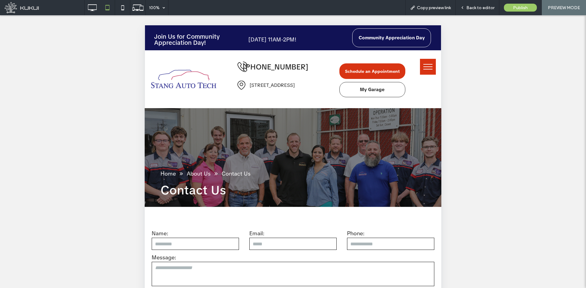
click at [423, 67] on span "menu" at bounding box center [427, 67] width 9 height 1
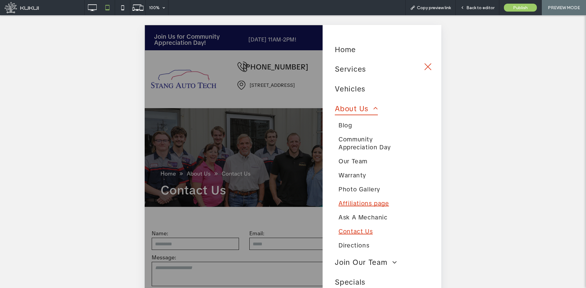
scroll to position [31, 0]
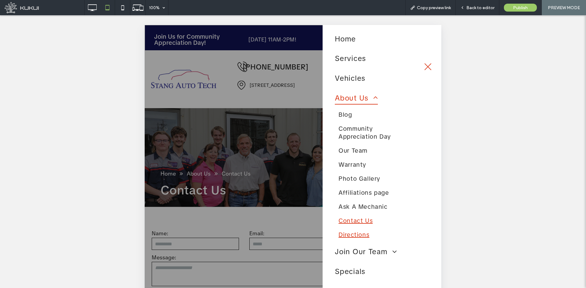
click at [357, 233] on span "Directions" at bounding box center [353, 235] width 31 height 8
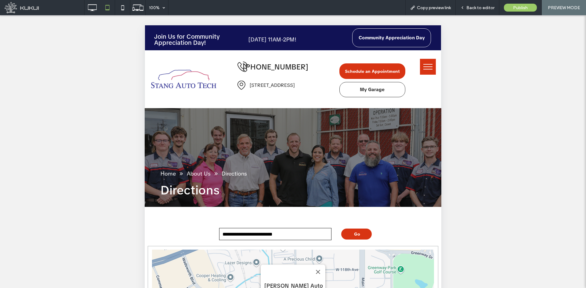
click at [427, 69] on span "menu" at bounding box center [427, 69] width 9 height 1
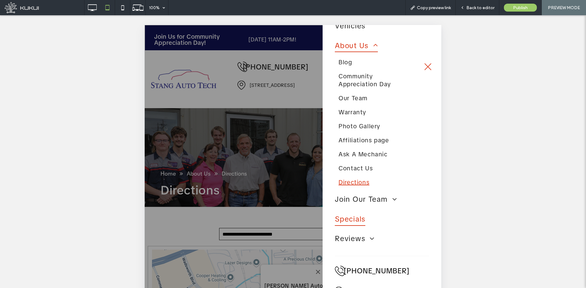
scroll to position [92, 0]
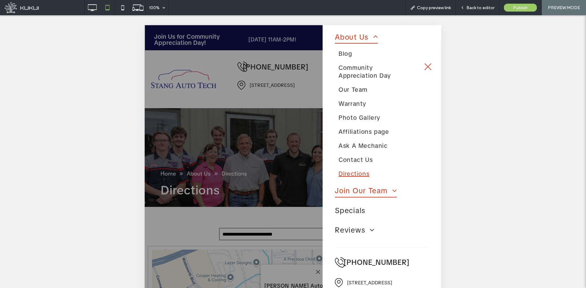
click at [370, 186] on span "Join Our Team" at bounding box center [366, 191] width 62 height 14
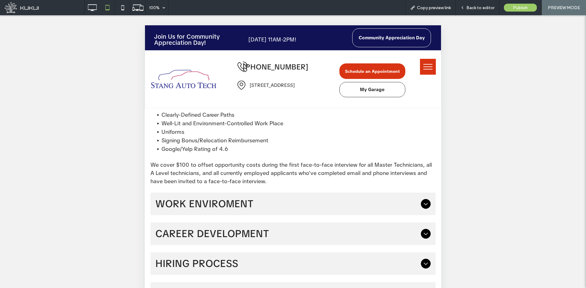
scroll to position [550, 0]
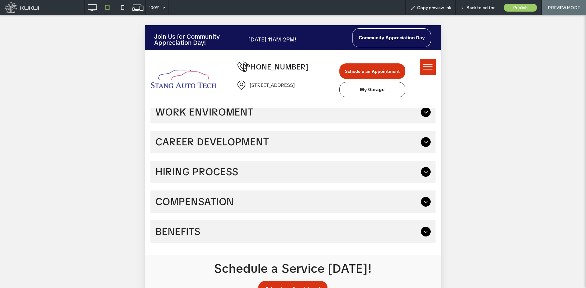
click at [414, 231] on div "BENEFITS" at bounding box center [292, 232] width 285 height 23
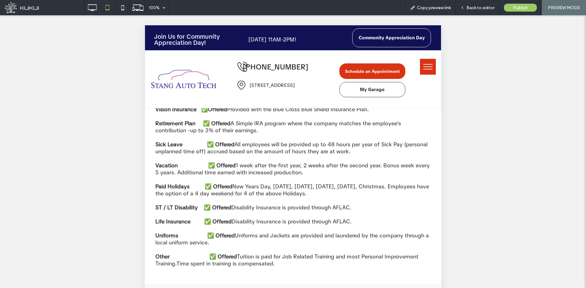
scroll to position [759, 0]
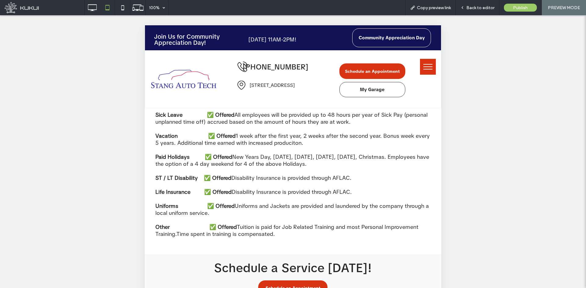
click at [420, 68] on button "menu" at bounding box center [428, 67] width 16 height 16
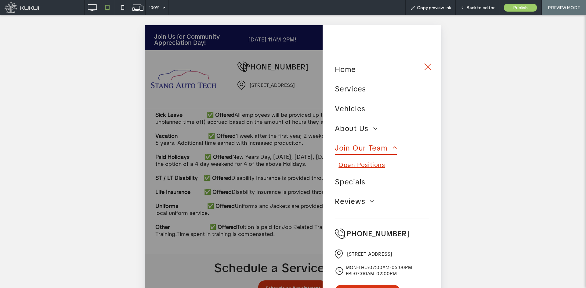
click at [381, 164] on span "Open Positions" at bounding box center [361, 165] width 46 height 8
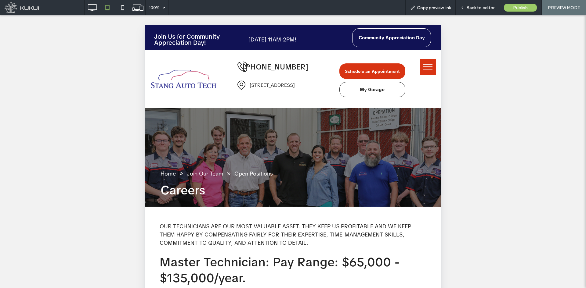
click at [429, 70] on button "menu" at bounding box center [428, 67] width 16 height 16
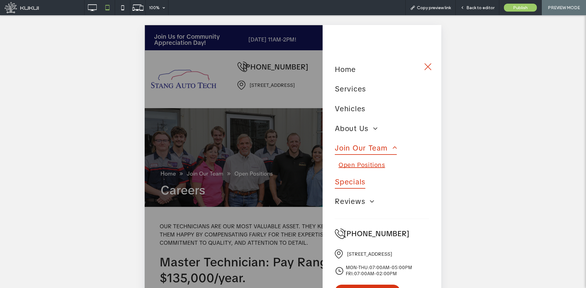
click at [362, 183] on span "Specials" at bounding box center [350, 182] width 31 height 14
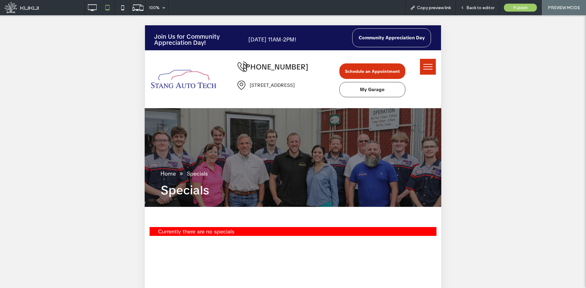
click at [421, 68] on button "menu" at bounding box center [428, 67] width 16 height 16
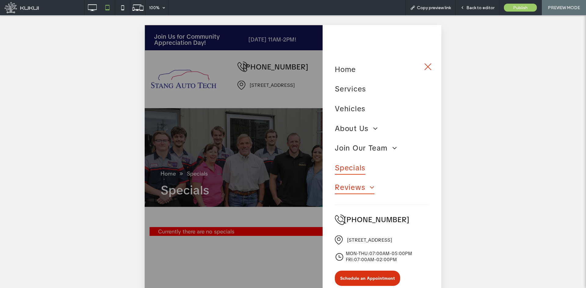
click at [356, 190] on span "Reviews" at bounding box center [355, 188] width 40 height 14
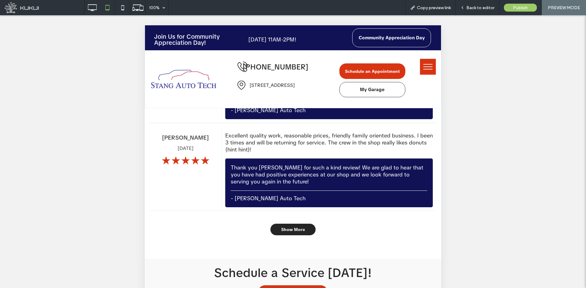
click at [300, 236] on span "Show More" at bounding box center [293, 230] width 24 height 12
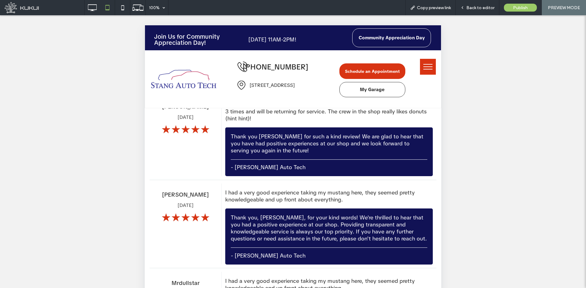
scroll to position [909, 0]
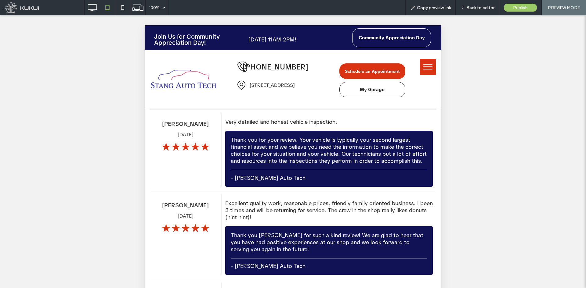
click at [420, 65] on button "menu" at bounding box center [428, 67] width 16 height 16
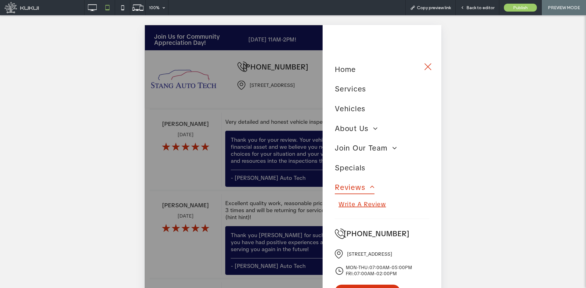
click at [362, 202] on span "Write A Review" at bounding box center [361, 204] width 47 height 8
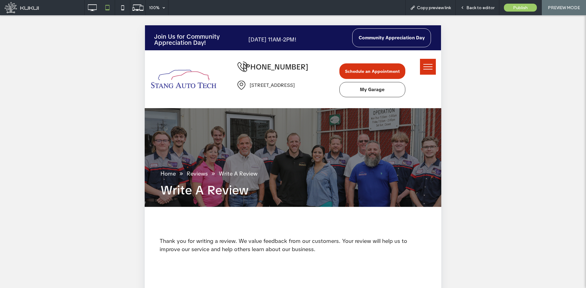
scroll to position [0, 0]
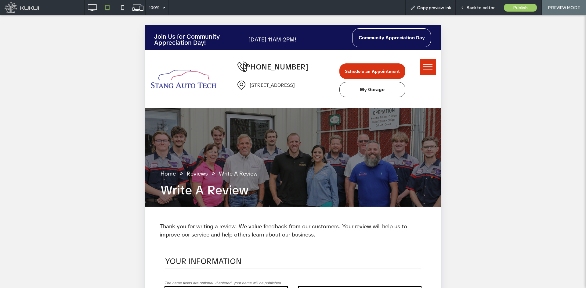
click at [429, 65] on button "menu" at bounding box center [428, 67] width 16 height 16
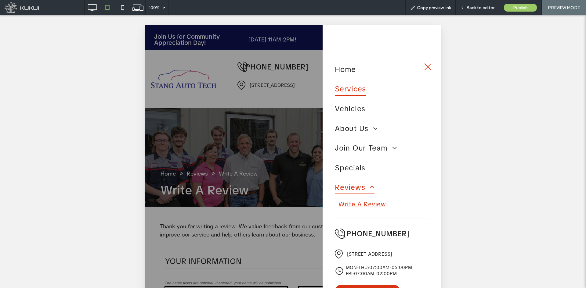
drag, startPoint x: 359, startPoint y: 87, endPoint x: 529, endPoint y: 113, distance: 171.3
click at [359, 87] on span "Services" at bounding box center [350, 89] width 31 height 14
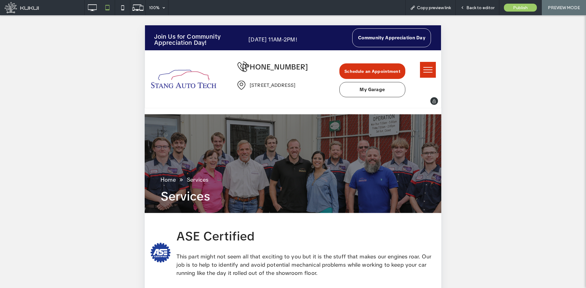
click at [188, 89] on img at bounding box center [183, 79] width 65 height 19
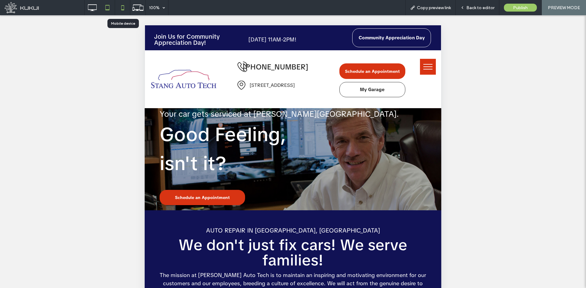
click at [121, 9] on icon at bounding box center [123, 8] width 12 height 12
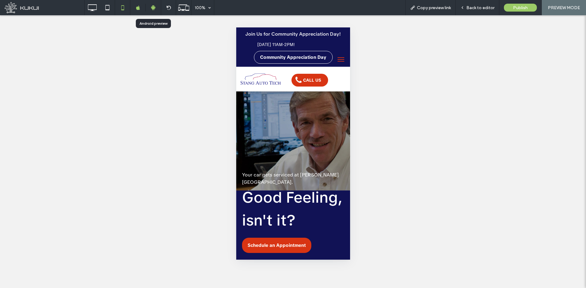
click at [154, 7] on icon at bounding box center [152, 7] width 5 height 5
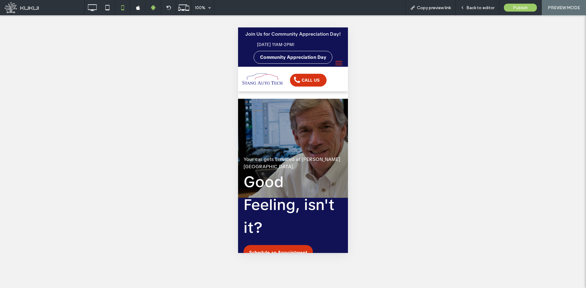
click at [334, 64] on button "menu" at bounding box center [339, 63] width 12 height 12
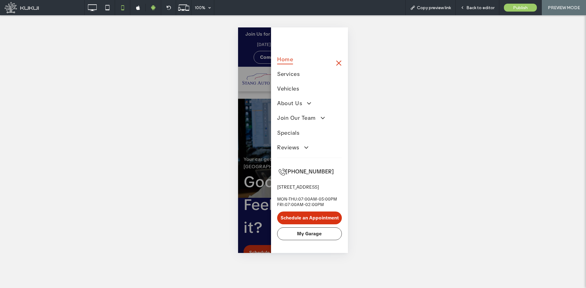
click at [338, 63] on span "menu" at bounding box center [338, 63] width 5 height 5
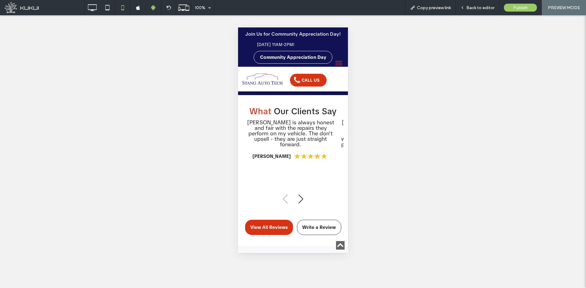
scroll to position [336, 0]
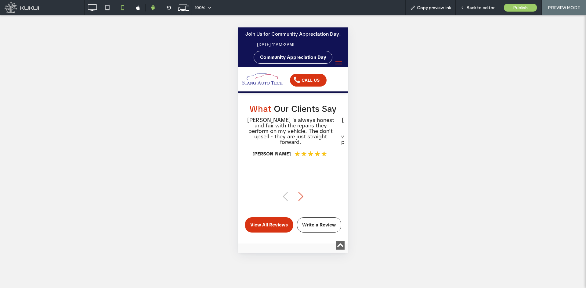
click at [300, 200] on div "Next slide" at bounding box center [301, 196] width 8 height 13
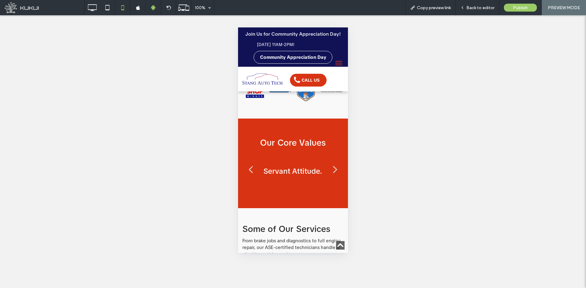
scroll to position [854, 0]
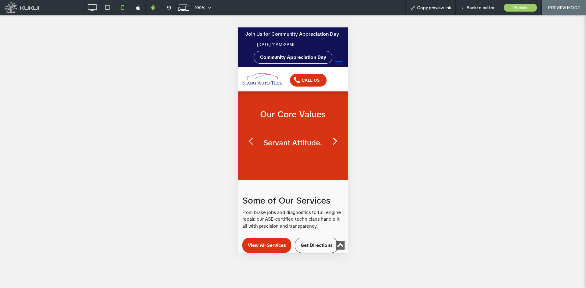
click at [329, 134] on link at bounding box center [335, 140] width 13 height 13
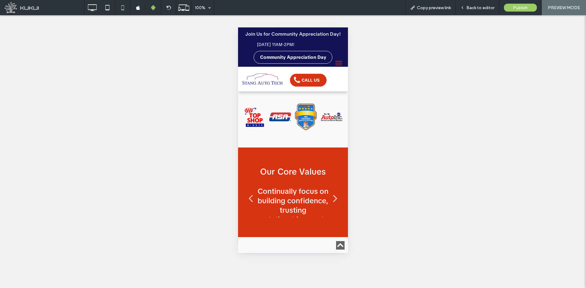
scroll to position [793, 0]
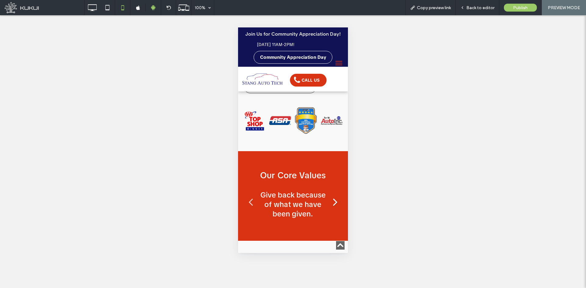
click at [329, 195] on link at bounding box center [335, 201] width 13 height 13
click at [331, 195] on link at bounding box center [335, 201] width 13 height 13
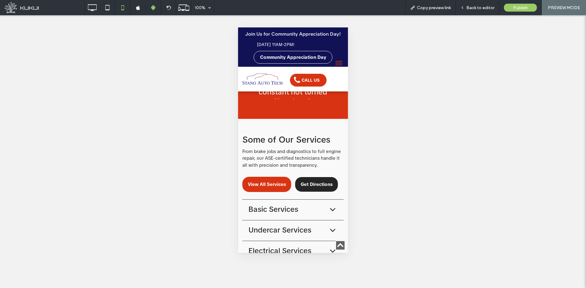
scroll to position [1007, 0]
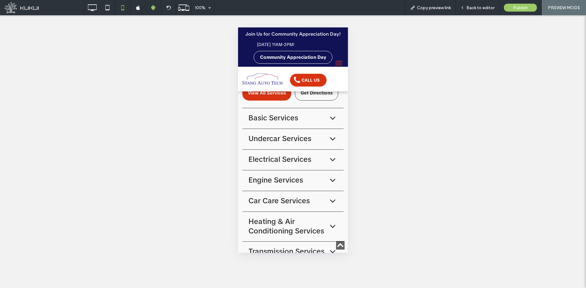
click at [331, 222] on icon at bounding box center [333, 227] width 10 height 10
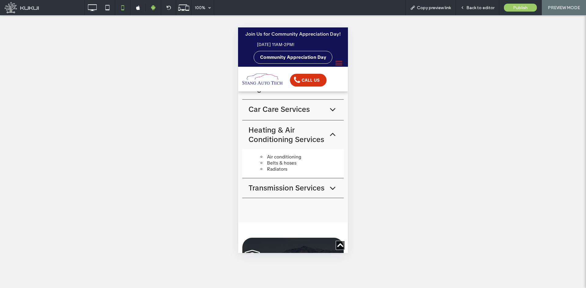
click at [328, 189] on icon at bounding box center [333, 188] width 10 height 10
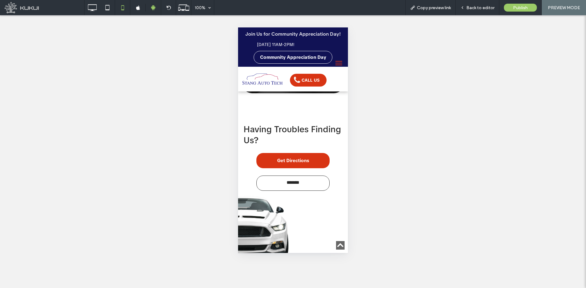
scroll to position [1587, 0]
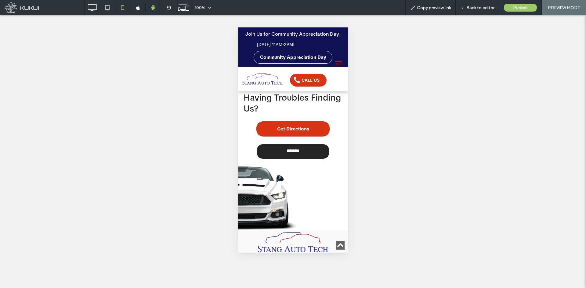
click at [312, 146] on link "*******" at bounding box center [292, 151] width 73 height 15
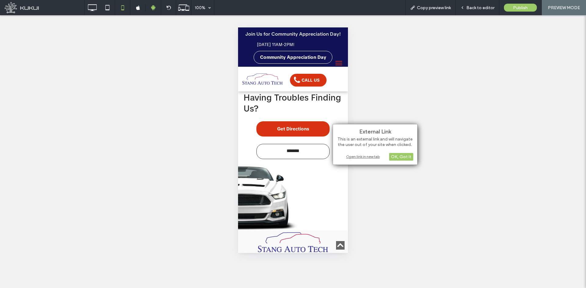
click at [356, 161] on div "External Link This is an external link and will navigate the user out of your s…" at bounding box center [375, 144] width 85 height 41
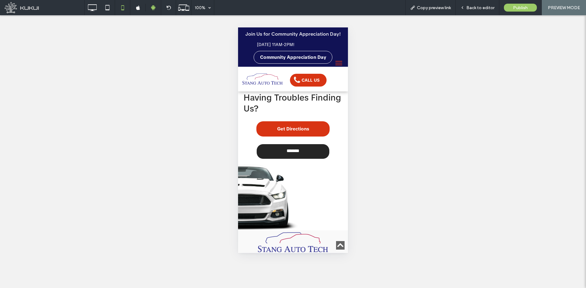
click at [313, 148] on link "*******" at bounding box center [292, 151] width 73 height 15
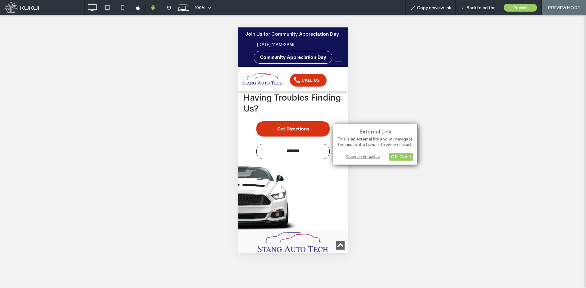
click at [351, 157] on div "Open link in new tab" at bounding box center [375, 157] width 76 height 6
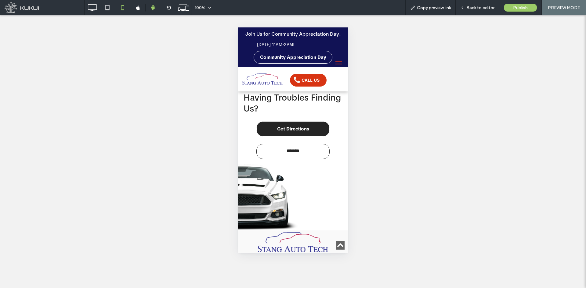
click at [308, 128] on link "Get Directions" at bounding box center [292, 128] width 73 height 15
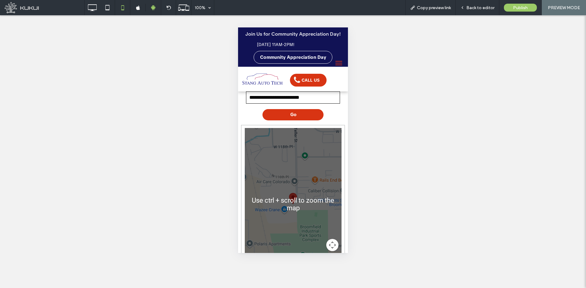
scroll to position [61, 0]
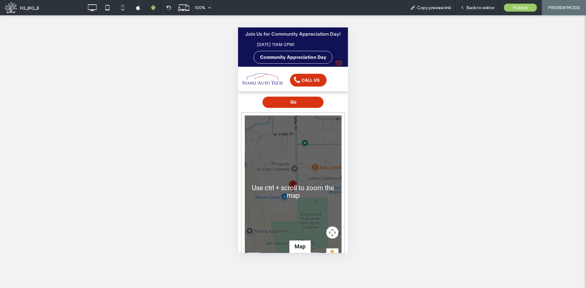
click at [300, 182] on div at bounding box center [293, 192] width 97 height 153
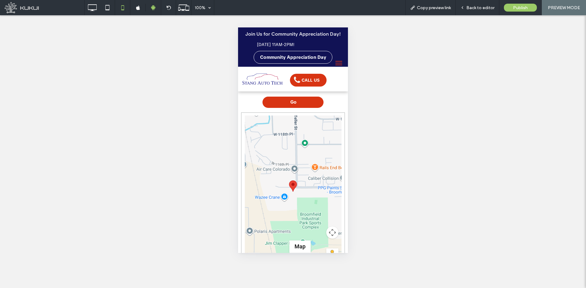
click at [289, 181] on area at bounding box center [289, 181] width 0 height 0
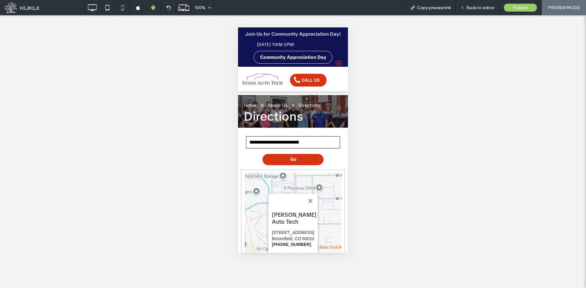
scroll to position [0, 0]
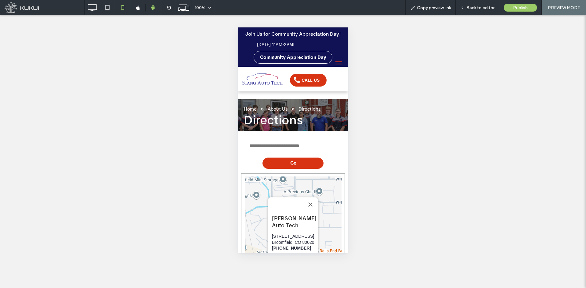
click at [274, 152] on input "text" at bounding box center [293, 146] width 94 height 12
type input "*******"
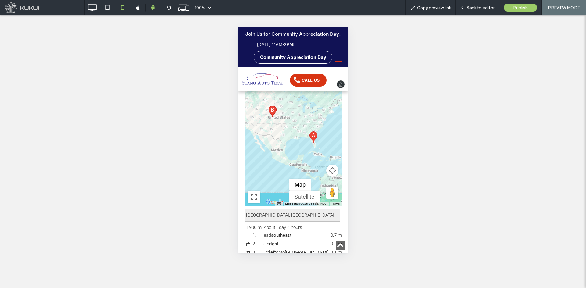
scroll to position [122, 0]
click at [266, 85] on img at bounding box center [262, 80] width 40 height 12
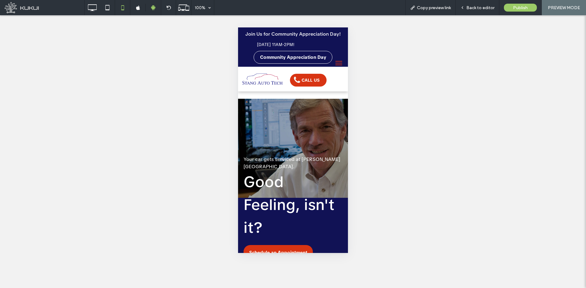
scroll to position [0, 0]
click at [139, 7] on icon at bounding box center [138, 7] width 5 height 5
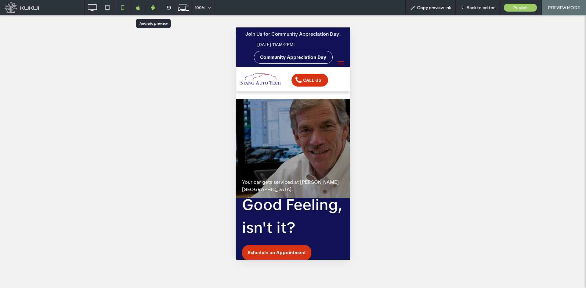
click at [150, 8] on div at bounding box center [153, 7] width 15 height 5
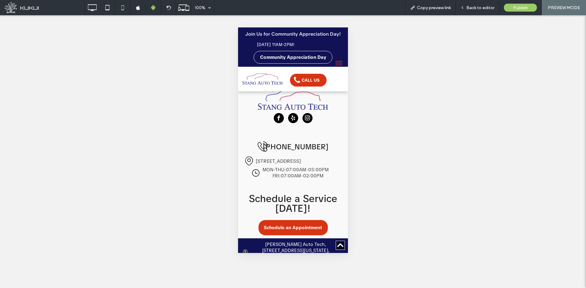
scroll to position [1736, 0]
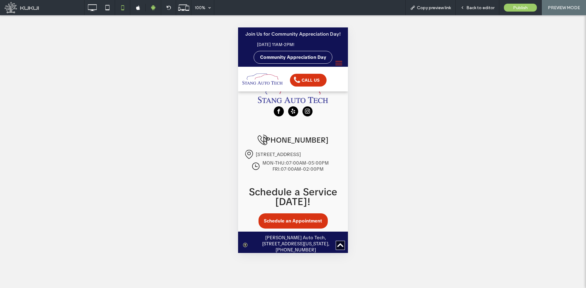
click at [333, 64] on button "menu" at bounding box center [339, 63] width 12 height 12
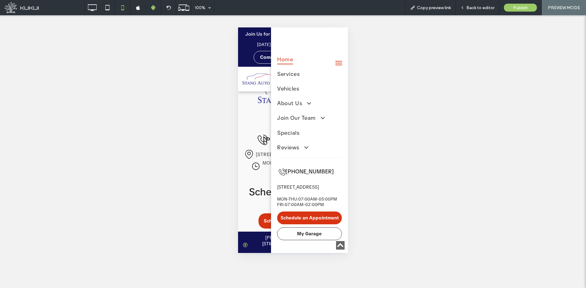
scroll to position [1721, 0]
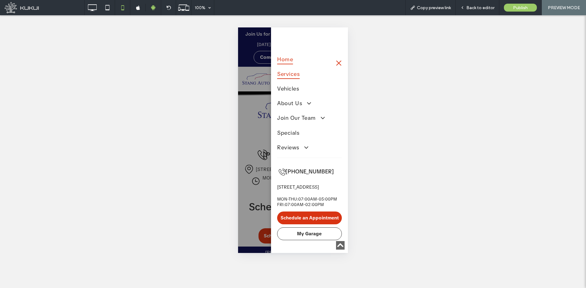
click at [280, 72] on span "Services" at bounding box center [288, 74] width 23 height 10
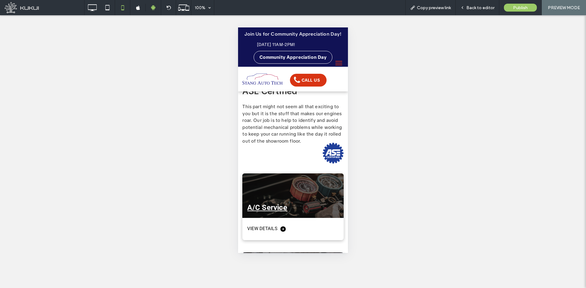
scroll to position [31, 0]
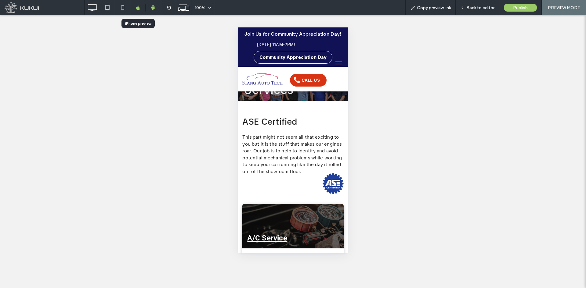
click at [139, 7] on icon at bounding box center [138, 7] width 5 height 5
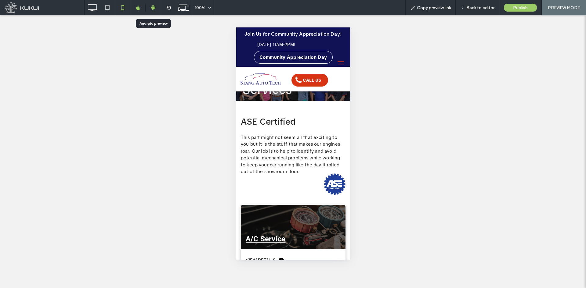
click at [152, 9] on icon at bounding box center [152, 7] width 5 height 5
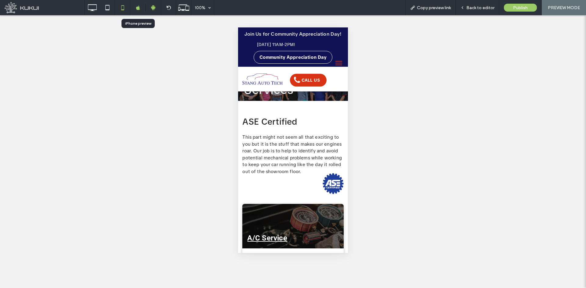
click at [140, 9] on div at bounding box center [137, 7] width 15 height 5
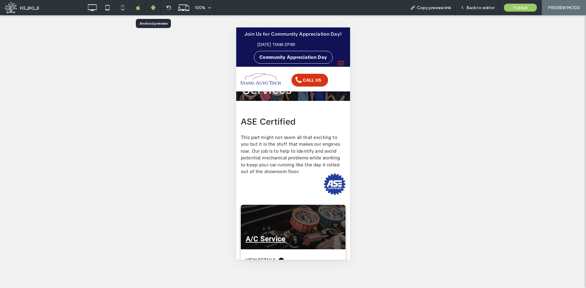
click at [150, 9] on div at bounding box center [153, 7] width 15 height 5
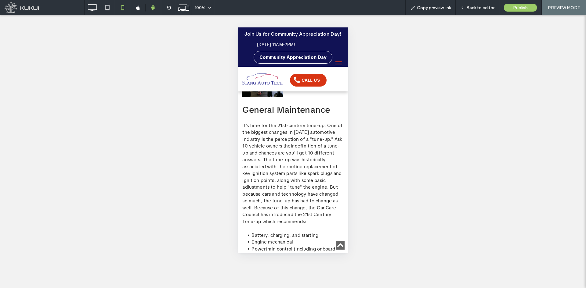
scroll to position [2441, 0]
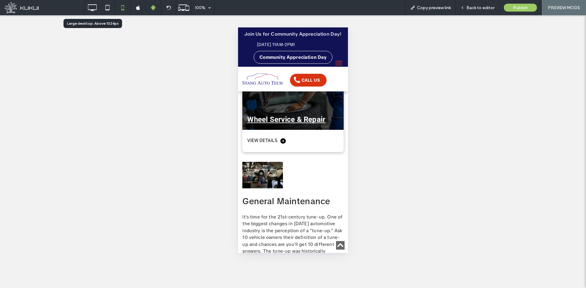
drag, startPoint x: 92, startPoint y: 8, endPoint x: 105, endPoint y: 26, distance: 22.3
click at [92, 8] on icon at bounding box center [92, 8] width 12 height 12
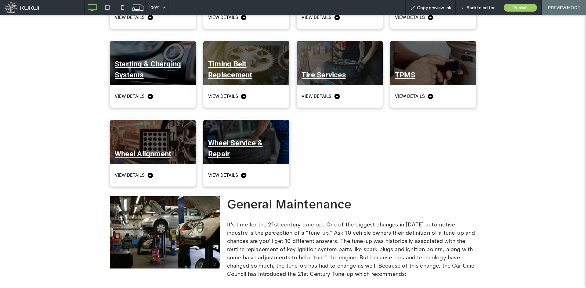
scroll to position [702, 0]
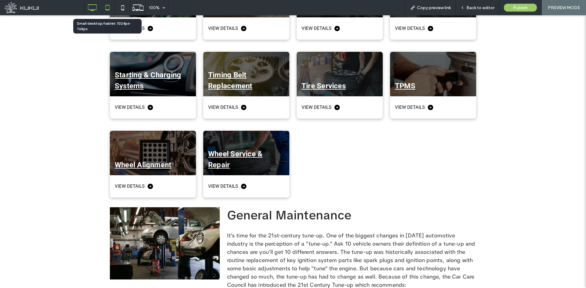
click at [104, 8] on icon at bounding box center [107, 8] width 12 height 12
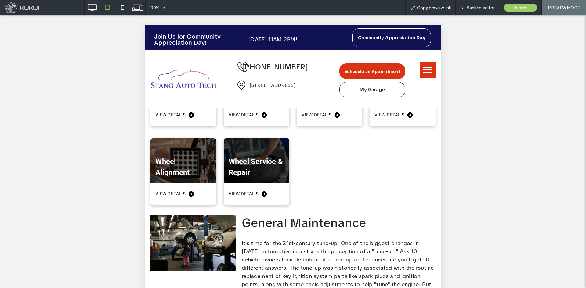
click at [420, 68] on button "menu" at bounding box center [428, 70] width 16 height 16
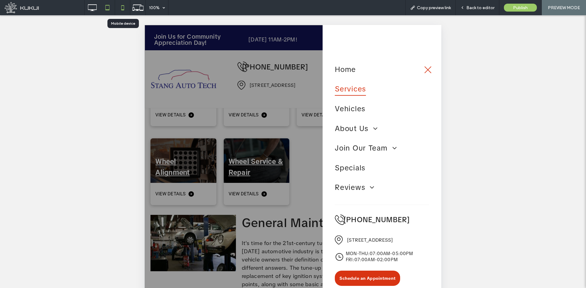
click at [125, 9] on icon at bounding box center [123, 8] width 12 height 12
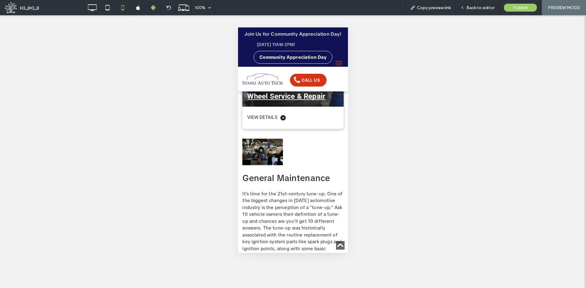
scroll to position [2412, 0]
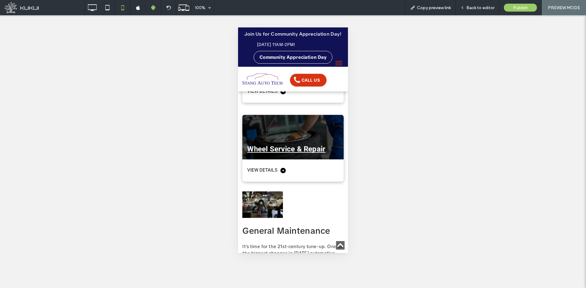
click at [335, 65] on span "menu" at bounding box center [338, 65] width 7 height 1
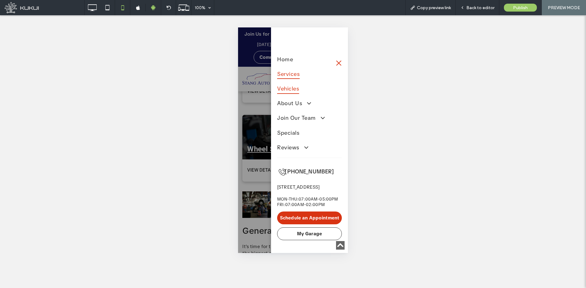
click at [294, 88] on span "Vehicles" at bounding box center [288, 88] width 22 height 10
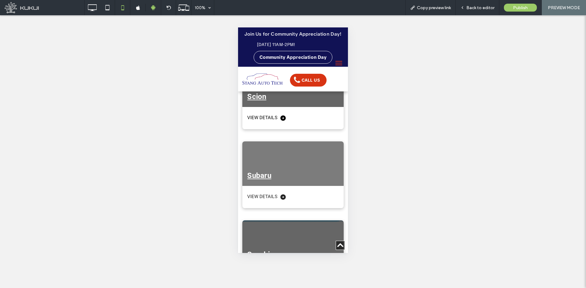
scroll to position [2870, 0]
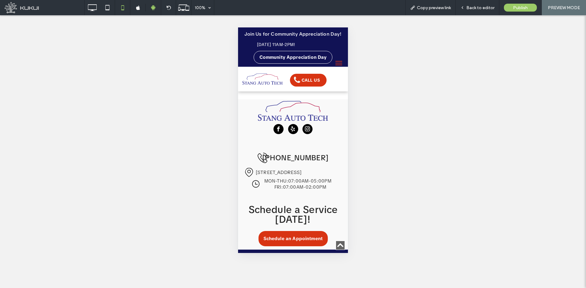
click at [335, 63] on span "menu" at bounding box center [338, 63] width 7 height 1
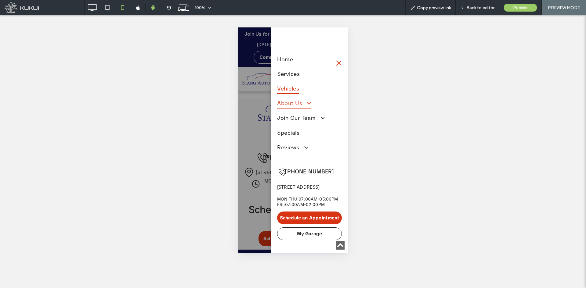
click at [291, 103] on span "About Us" at bounding box center [294, 103] width 34 height 10
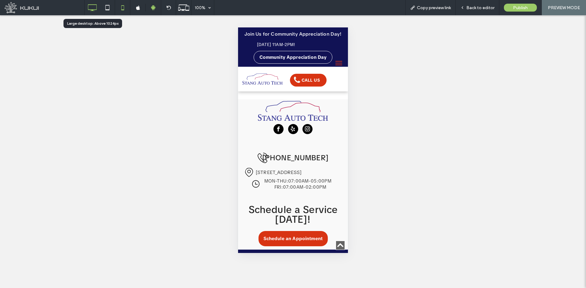
click at [89, 5] on use at bounding box center [92, 7] width 9 height 7
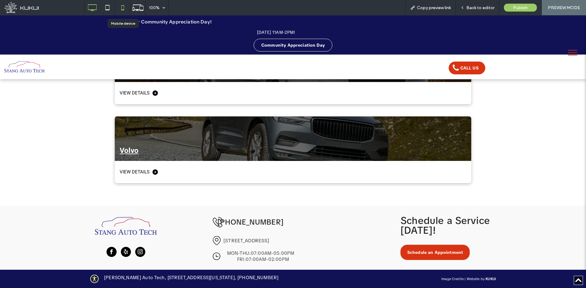
click at [124, 4] on icon at bounding box center [123, 8] width 12 height 12
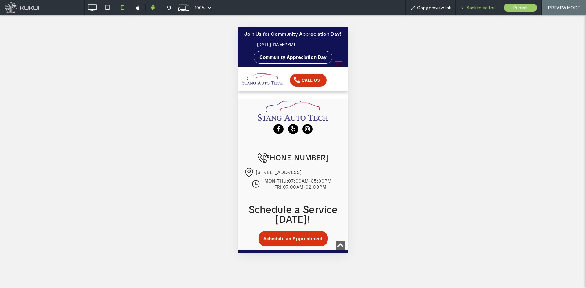
click at [468, 9] on span "Back to editor" at bounding box center [480, 7] width 28 height 5
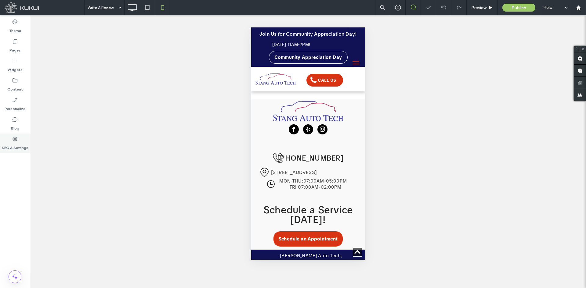
click at [12, 140] on icon at bounding box center [15, 139] width 6 height 6
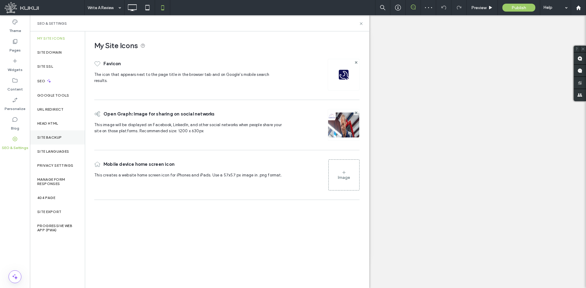
click at [48, 136] on label "Site Backup" at bounding box center [49, 137] width 24 height 4
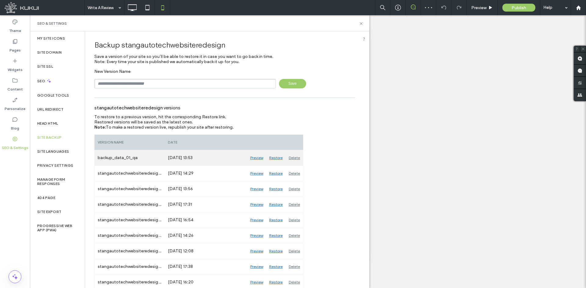
click at [273, 159] on div "Restore" at bounding box center [276, 157] width 20 height 15
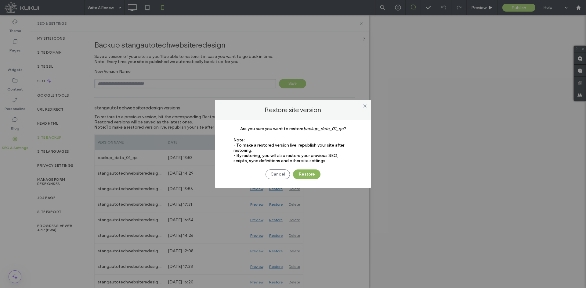
click at [305, 174] on button "Restore" at bounding box center [306, 175] width 27 height 10
